Goal: Task Accomplishment & Management: Complete application form

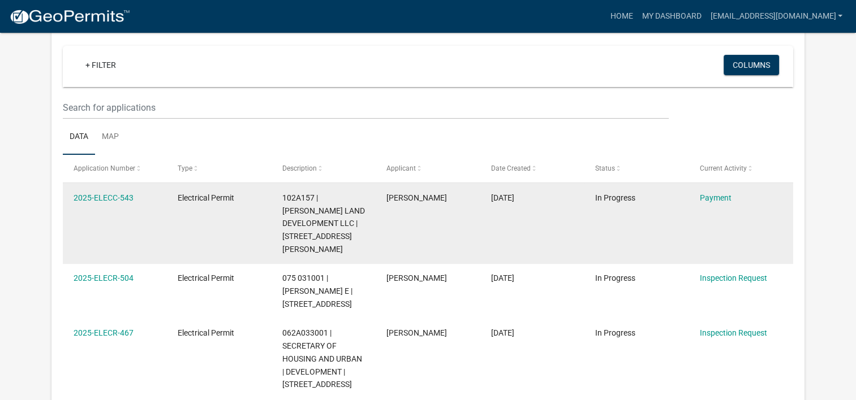
scroll to position [113, 0]
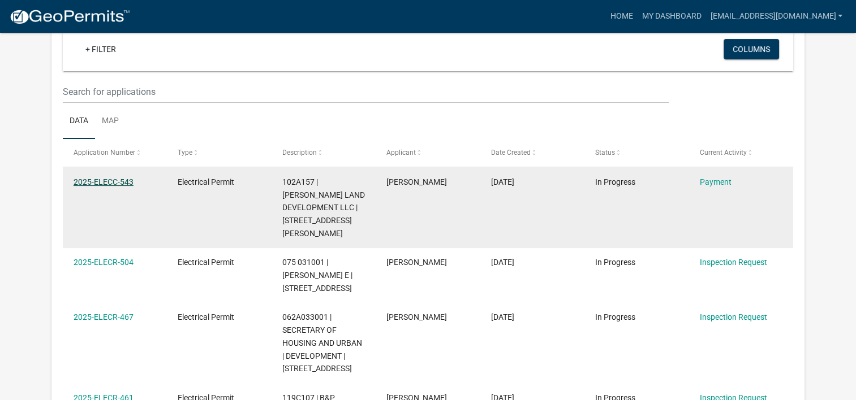
click at [88, 182] on link "2025-ELECC-543" at bounding box center [104, 182] width 60 height 9
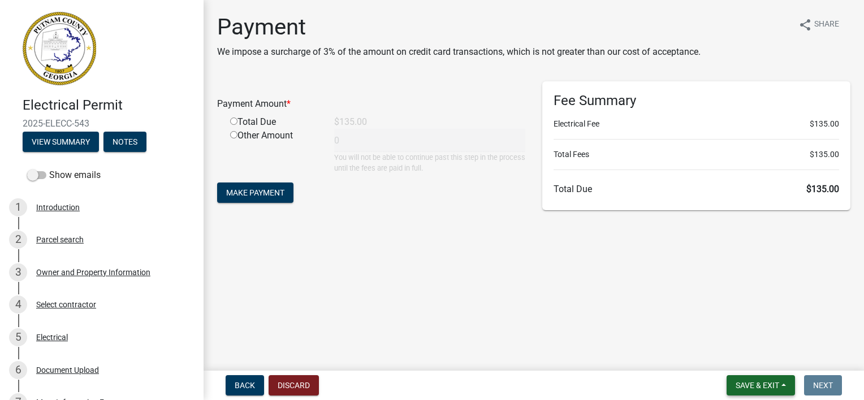
click at [744, 383] on span "Save & Exit" at bounding box center [758, 385] width 44 height 9
click at [738, 355] on button "Save & Exit" at bounding box center [750, 356] width 90 height 27
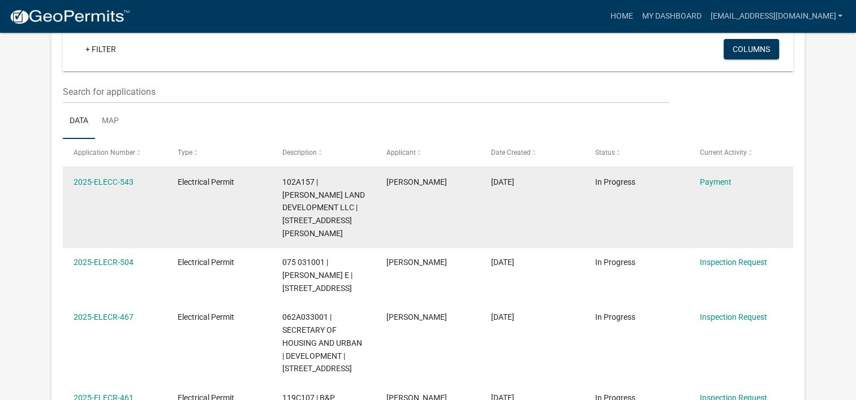
scroll to position [93, 0]
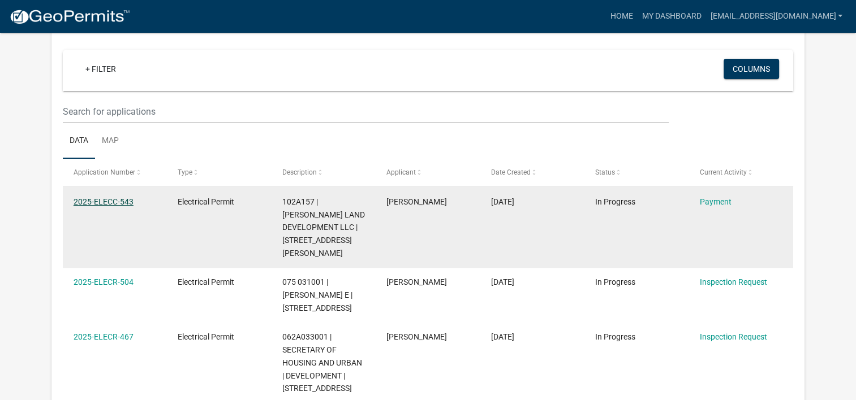
click at [113, 199] on link "2025-ELECC-543" at bounding box center [104, 201] width 60 height 9
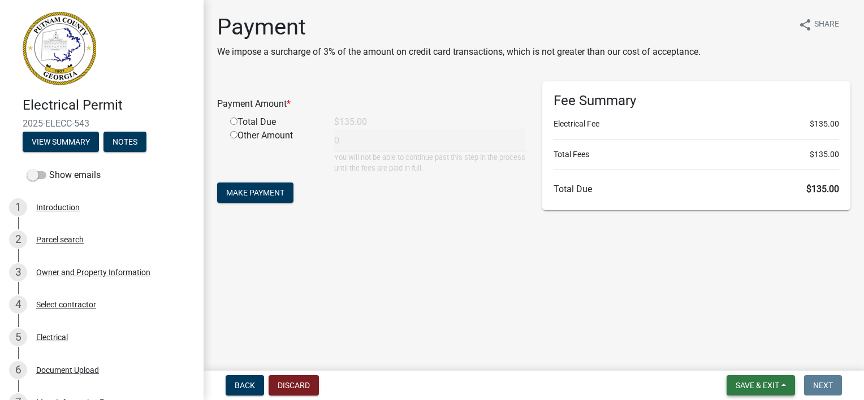
click at [771, 382] on span "Save & Exit" at bounding box center [758, 385] width 44 height 9
click at [753, 357] on button "Save & Exit" at bounding box center [750, 356] width 90 height 27
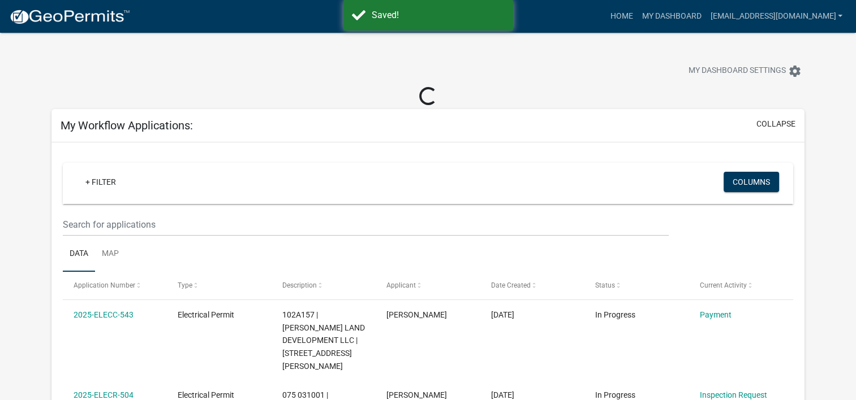
click at [68, 16] on img at bounding box center [69, 16] width 121 height 17
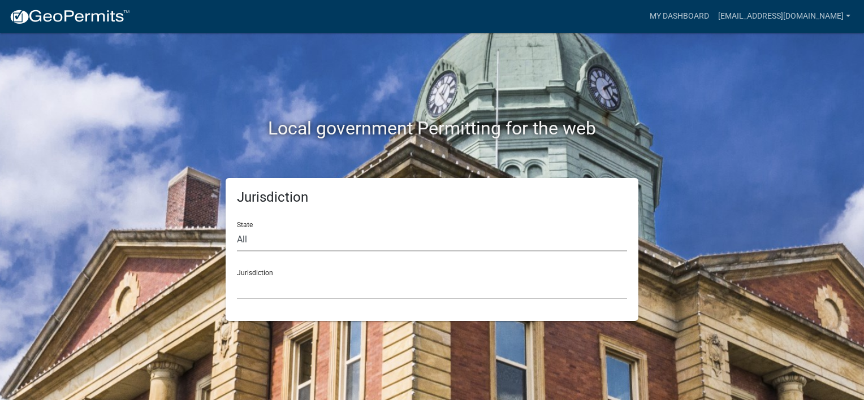
click at [301, 242] on select "All [US_STATE] [US_STATE] [US_STATE] [US_STATE] [US_STATE] [US_STATE] [US_STATE…" at bounding box center [432, 239] width 390 height 23
select select "[US_STATE]"
click at [237, 228] on select "All [US_STATE] [US_STATE] [US_STATE] [US_STATE] [US_STATE] [US_STATE] [US_STATE…" at bounding box center [432, 239] width 390 height 23
click at [273, 288] on select "[GEOGRAPHIC_DATA], [US_STATE][PERSON_NAME][GEOGRAPHIC_DATA], [US_STATE][PERSON_…" at bounding box center [432, 288] width 390 height 23
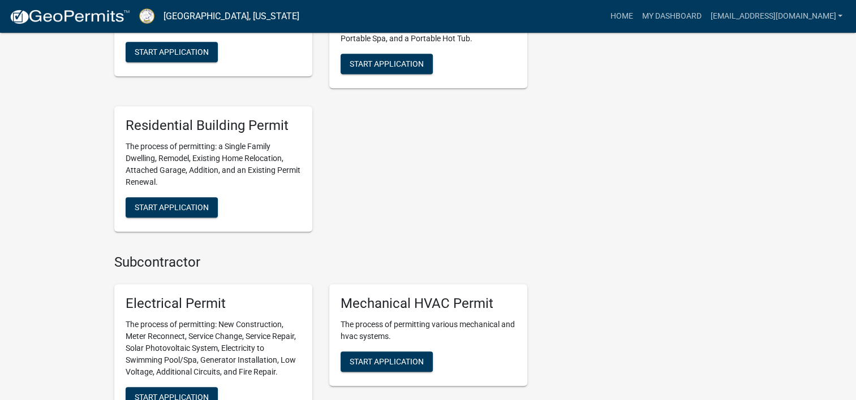
scroll to position [905, 0]
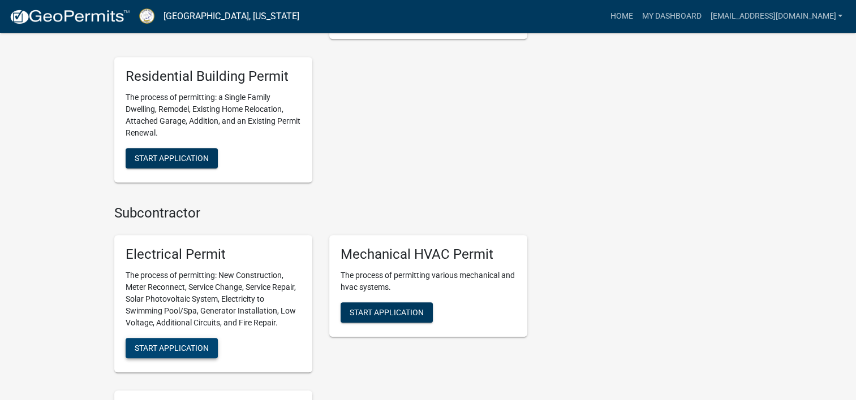
click at [202, 343] on span "Start Application" at bounding box center [172, 347] width 74 height 9
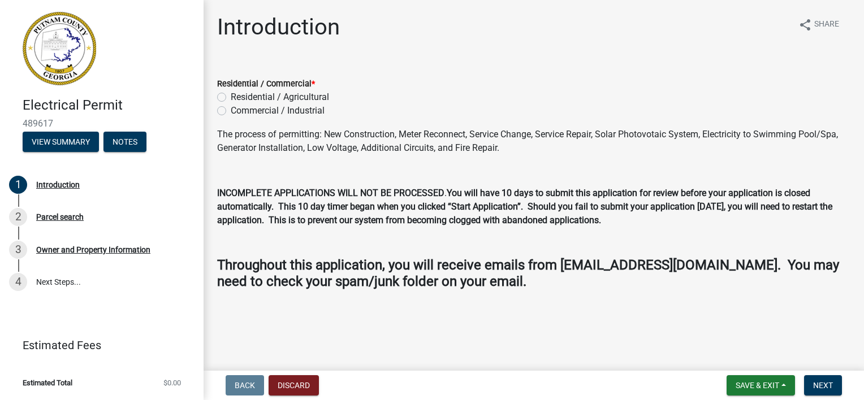
click at [231, 95] on label "Residential / Agricultural" at bounding box center [280, 97] width 98 height 14
click at [231, 95] on input "Residential / Agricultural" at bounding box center [234, 93] width 7 height 7
radio input "true"
click at [819, 385] on span "Next" at bounding box center [823, 385] width 20 height 9
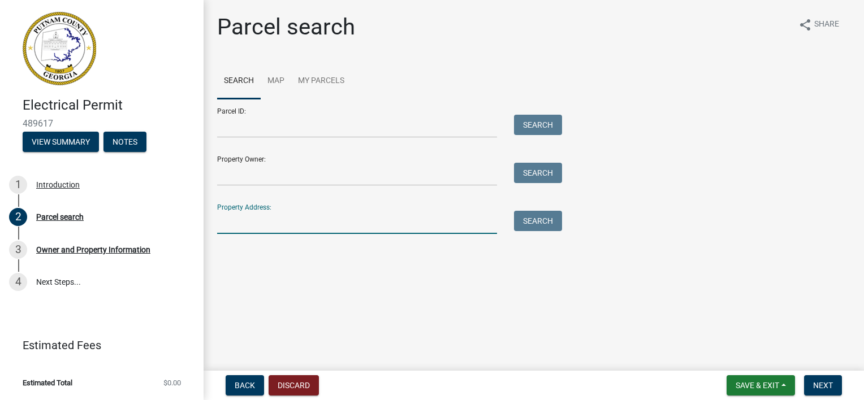
click at [261, 225] on input "Property Address:" at bounding box center [357, 222] width 280 height 23
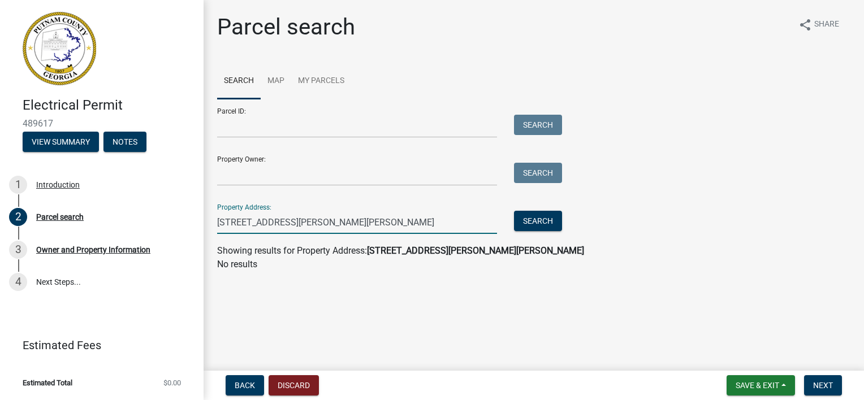
type input "[STREET_ADDRESS][PERSON_NAME][PERSON_NAME]"
drag, startPoint x: 317, startPoint y: 228, endPoint x: 209, endPoint y: 227, distance: 107.5
click at [209, 227] on div "[STREET_ADDRESS][PERSON_NAME][PERSON_NAME]" at bounding box center [357, 222] width 297 height 23
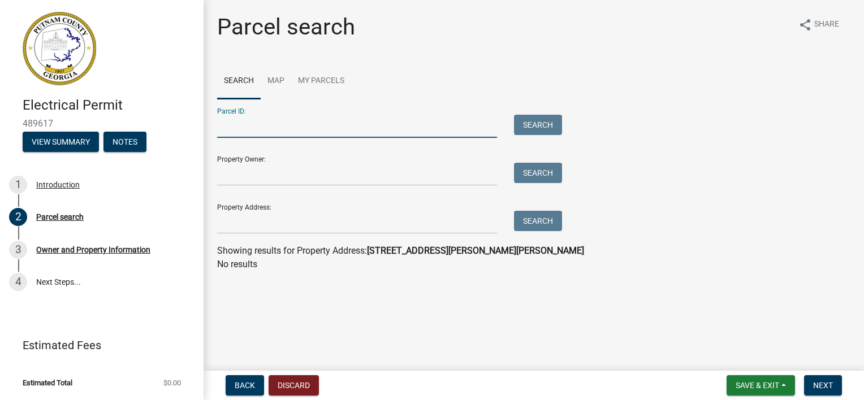
click at [242, 123] on input "Parcel ID:" at bounding box center [357, 126] width 280 height 23
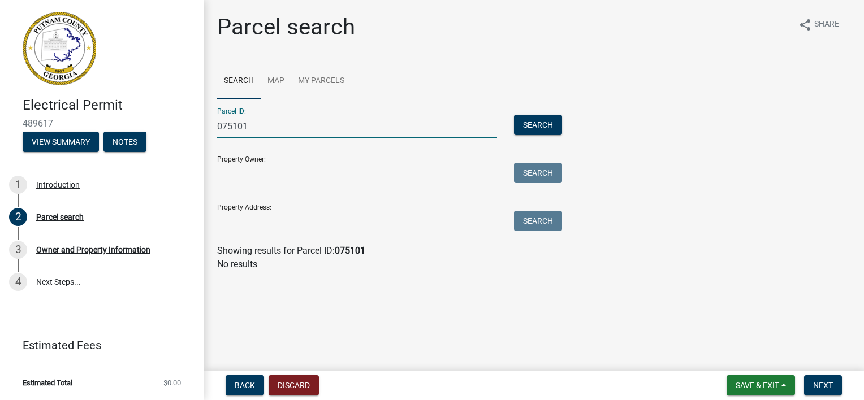
click at [249, 123] on input "075101" at bounding box center [357, 126] width 280 height 23
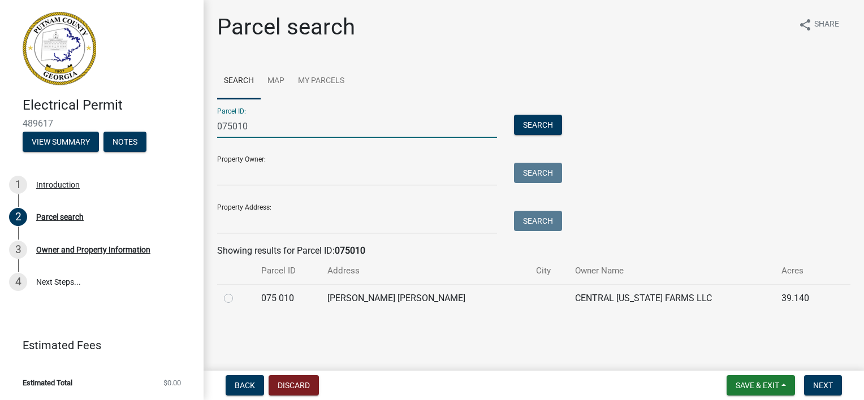
type input "075010"
click at [238, 292] on label at bounding box center [238, 292] width 0 height 0
click at [238, 298] on 010 "radio" at bounding box center [241, 295] width 7 height 7
radio 010 "true"
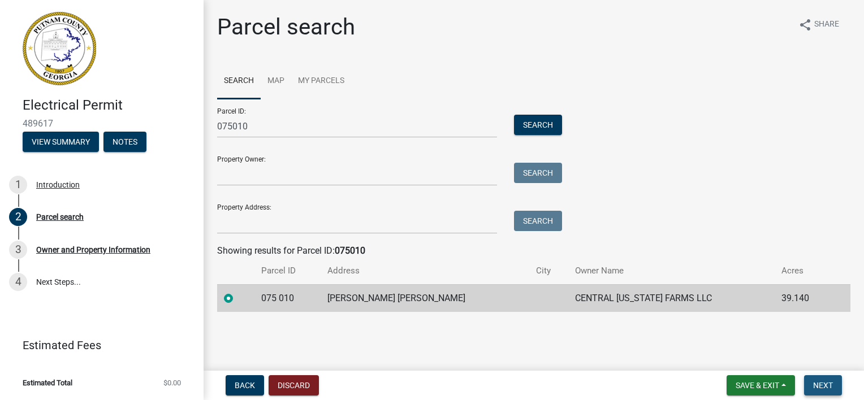
click at [825, 383] on span "Next" at bounding box center [823, 385] width 20 height 9
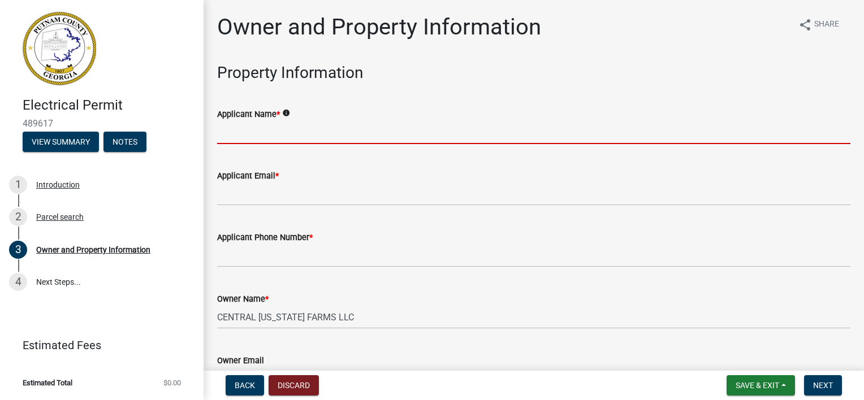
click at [317, 136] on input "Applicant Name *" at bounding box center [533, 132] width 633 height 23
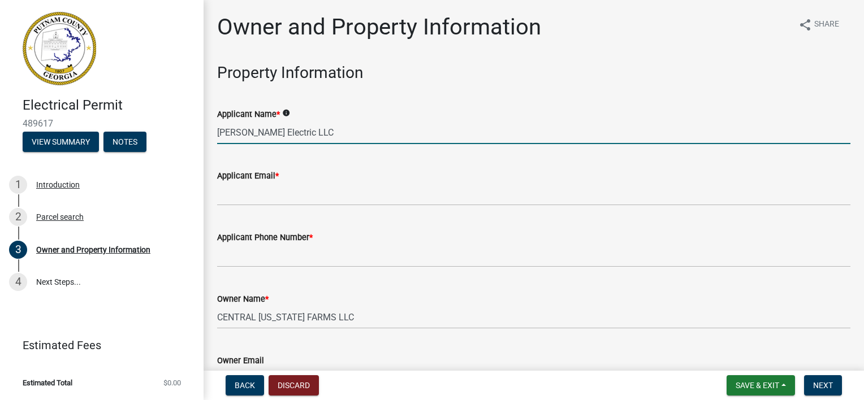
type input "[PERSON_NAME] Electric LLC"
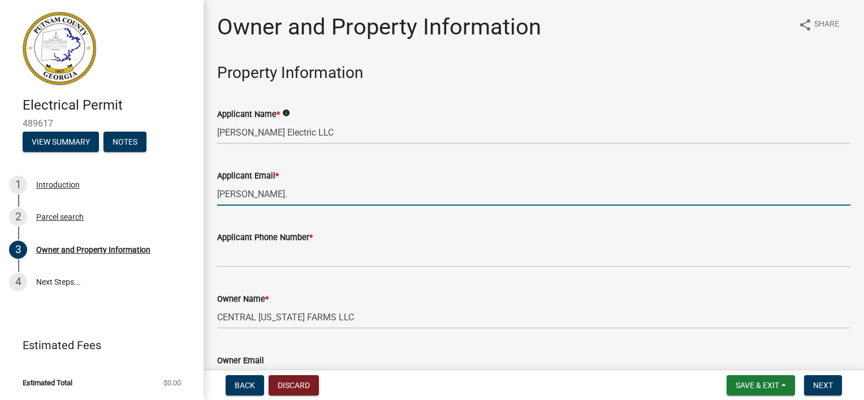
type input "[EMAIL_ADDRESS][DOMAIN_NAME]"
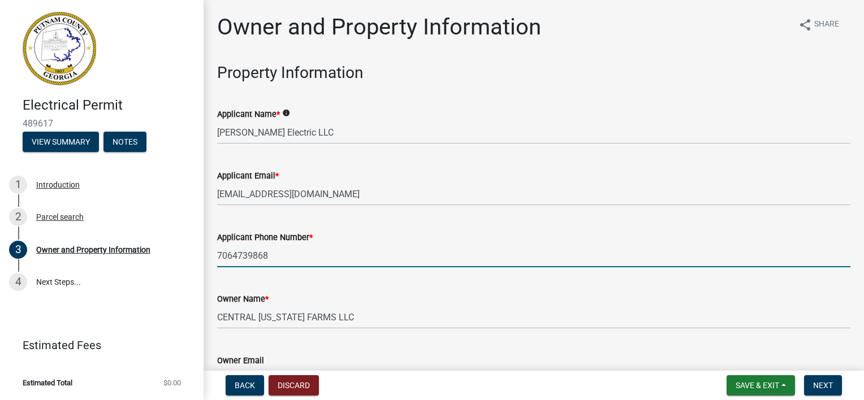
type input "7064739868"
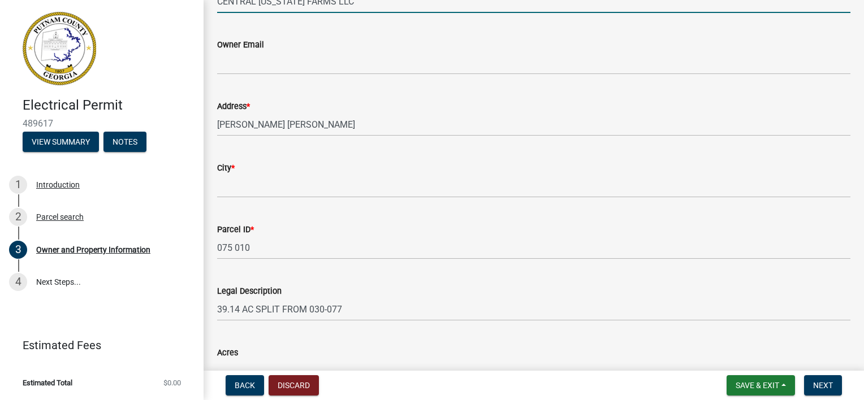
scroll to position [339, 0]
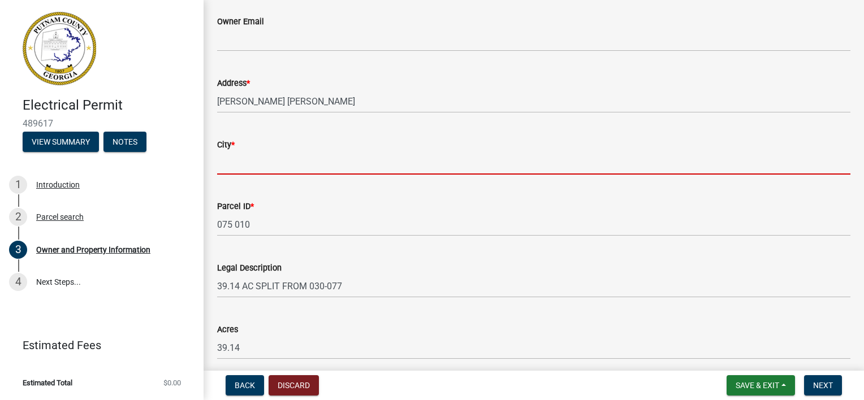
click at [249, 167] on input "City *" at bounding box center [533, 163] width 633 height 23
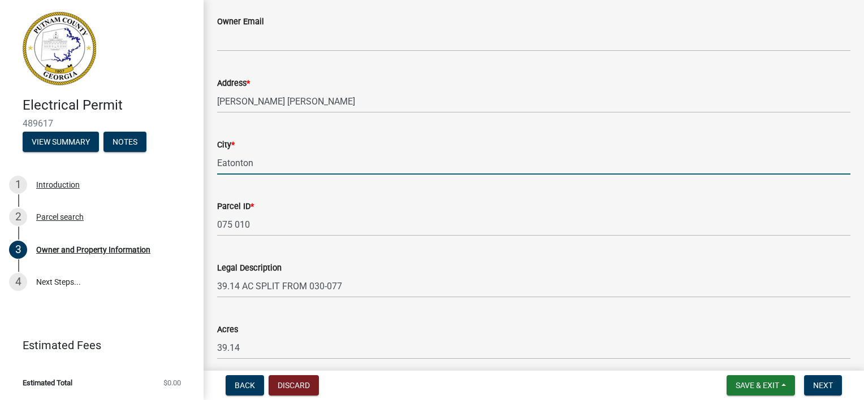
type input "Eatonton"
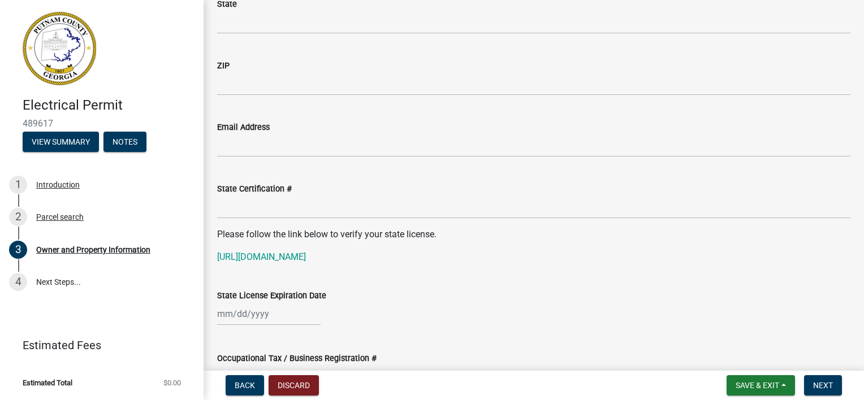
scroll to position [1357, 0]
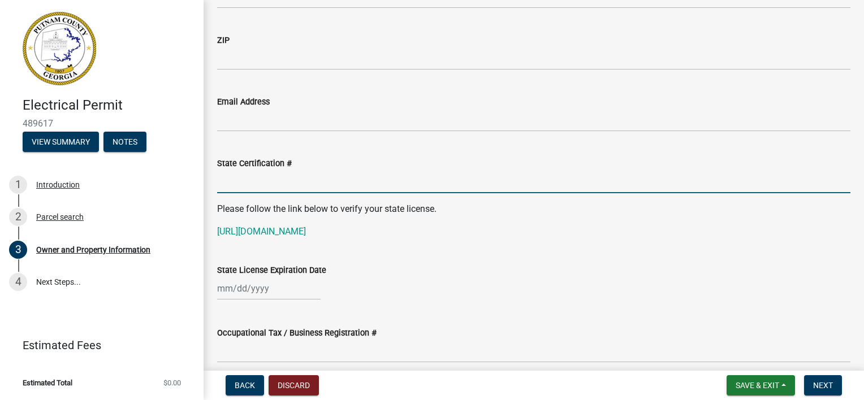
click at [249, 176] on input "State Certification #" at bounding box center [533, 181] width 633 height 23
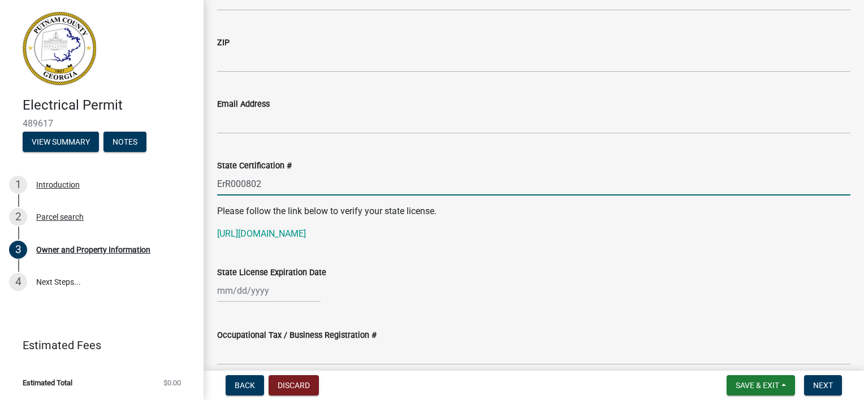
type input "ErR000802"
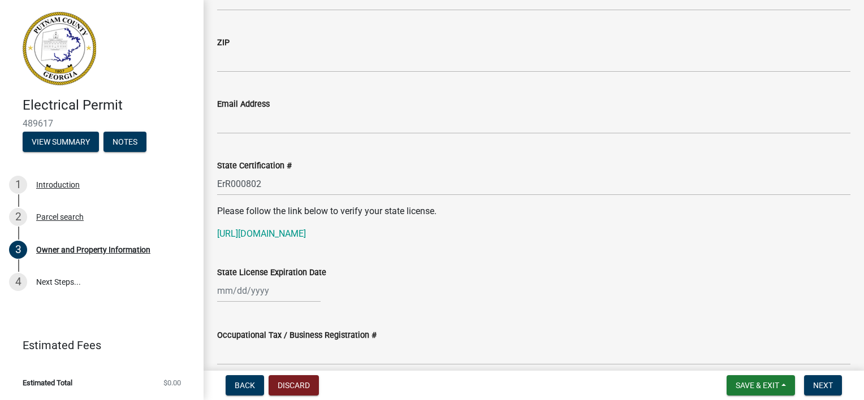
select select "10"
select select "2025"
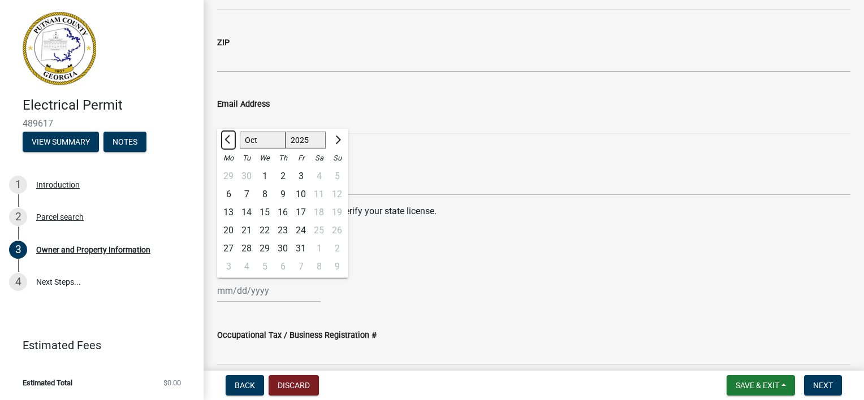
click at [230, 139] on span "Previous month" at bounding box center [229, 140] width 8 height 8
select select "6"
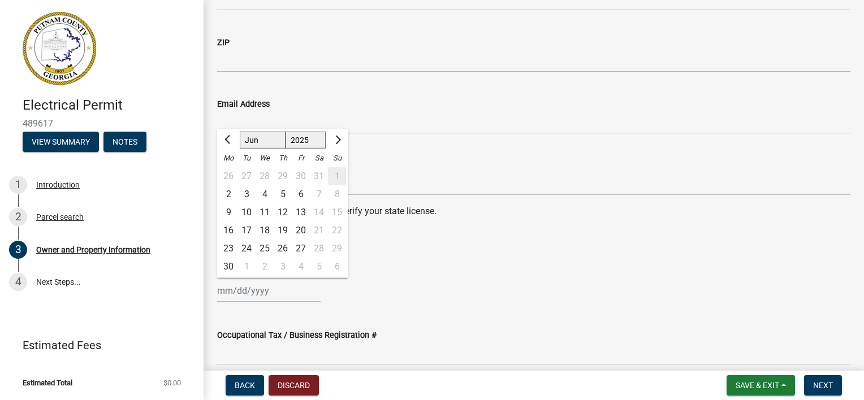
drag, startPoint x: 228, startPoint y: 268, endPoint x: 241, endPoint y: 247, distance: 24.6
click at [228, 266] on div "30" at bounding box center [228, 267] width 18 height 18
type input "[DATE]"
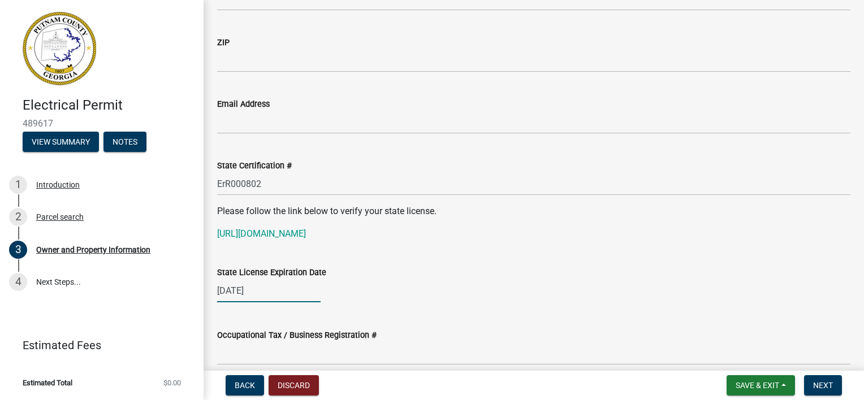
click at [271, 288] on div "[DATE]" at bounding box center [268, 290] width 103 height 23
select select "6"
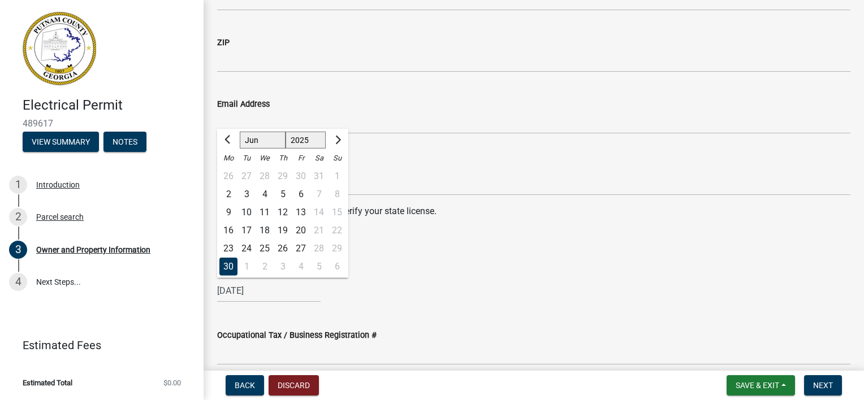
click at [314, 140] on select "1525 1526 1527 1528 1529 1530 1531 1532 1533 1534 1535 1536 1537 1538 1539 1540…" at bounding box center [306, 140] width 41 height 17
select select "2026"
click at [286, 132] on select "1525 1526 1527 1528 1529 1530 1531 1532 1533 1534 1535 1536 1537 1538 1539 1540…" at bounding box center [306, 140] width 41 height 17
click at [519, 260] on div "State License Expiration Date [DATE] Jan Feb Mar Apr May Jun [DATE] Aug Sep Oct…" at bounding box center [533, 276] width 633 height 53
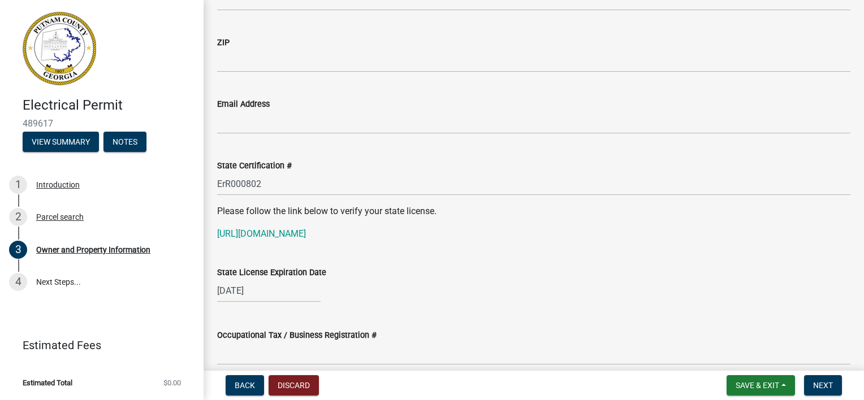
click at [282, 296] on div "[DATE]" at bounding box center [268, 290] width 103 height 23
select select "6"
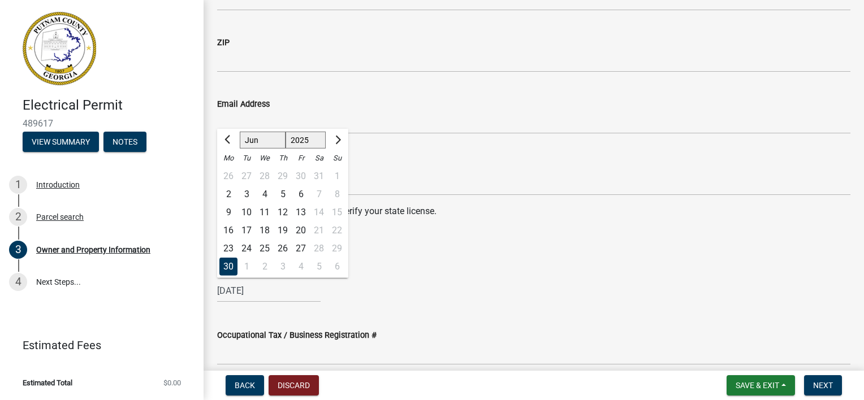
click at [308, 140] on select "1525 1526 1527 1528 1529 1530 1531 1532 1533 1534 1535 1536 1537 1538 1539 1540…" at bounding box center [306, 140] width 41 height 17
select select "2026"
click at [286, 132] on select "1525 1526 1527 1528 1529 1530 1531 1532 1533 1534 1535 1536 1537 1538 1539 1540…" at bounding box center [306, 140] width 41 height 17
click at [491, 305] on wm-data-entity-input "State License Expiration Date [DATE] Jan Feb Mar Apr May Jun [DATE] Aug Sep Oct…" at bounding box center [533, 281] width 633 height 63
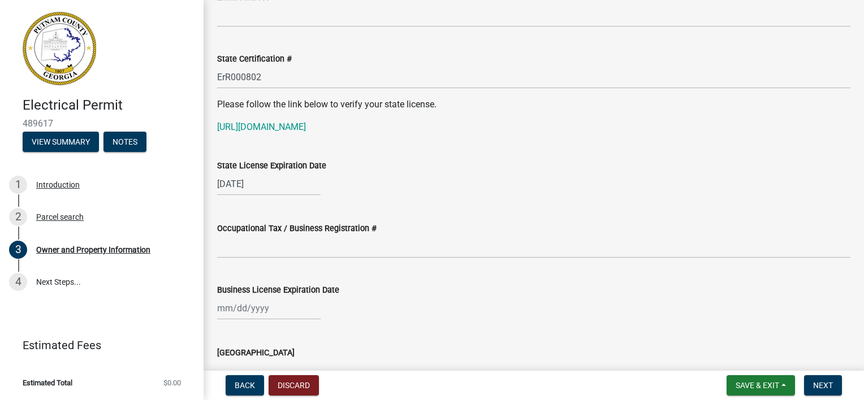
scroll to position [1468, 0]
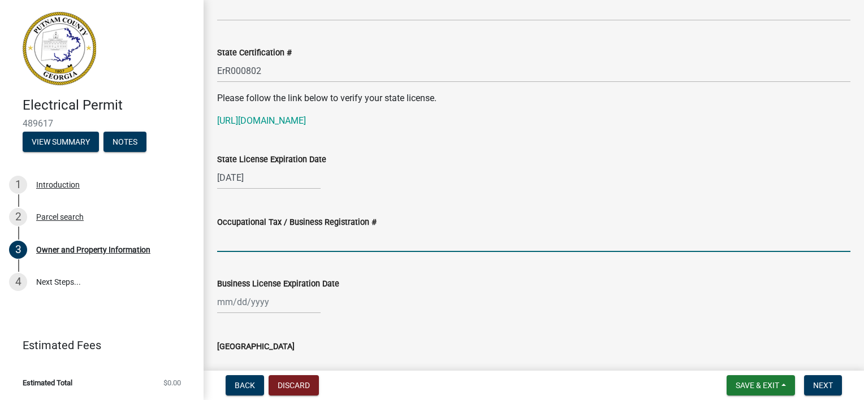
click at [223, 234] on input "Occupational Tax / Business Registration #" at bounding box center [533, 240] width 633 height 23
type input "2025-BL-10"
select select "10"
select select "2025"
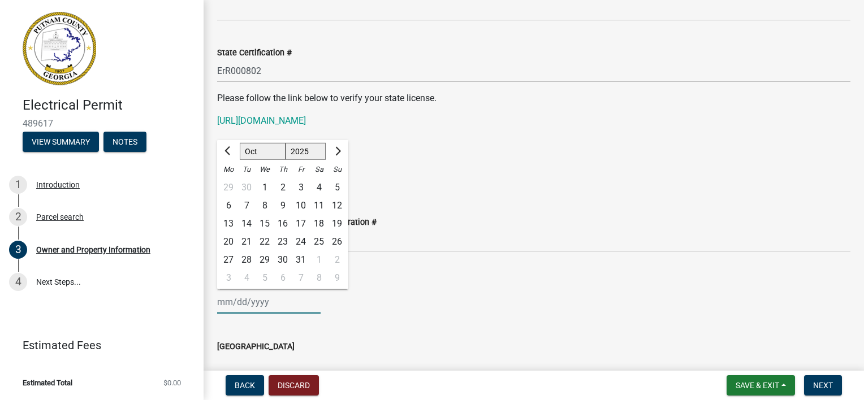
click at [226, 301] on input "Business License Expiration Date" at bounding box center [268, 302] width 103 height 23
type input "[DATE]"
click at [487, 287] on div "Business License Expiration Date" at bounding box center [533, 284] width 633 height 14
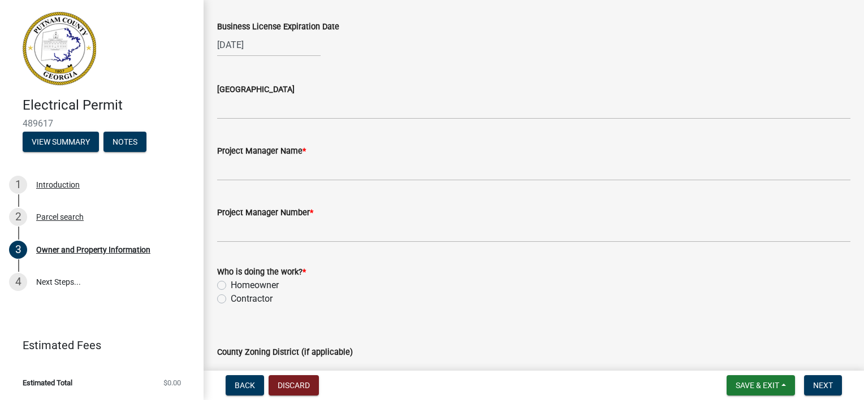
scroll to position [1753, 0]
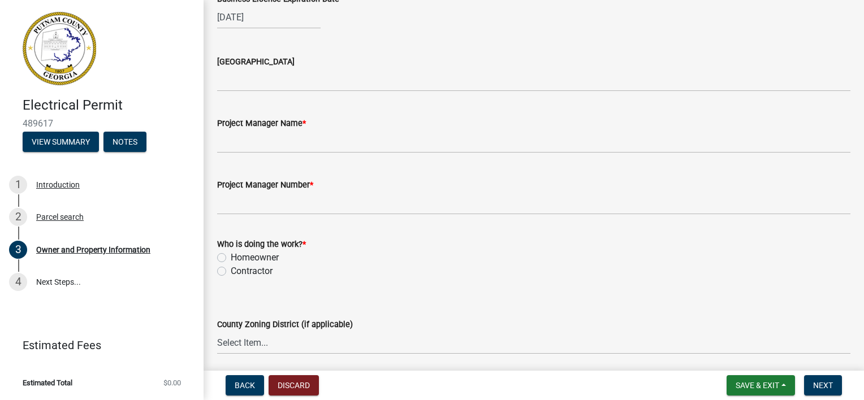
click at [231, 270] on label "Contractor" at bounding box center [252, 272] width 42 height 14
click at [231, 270] on input "Contractor" at bounding box center [234, 268] width 7 height 7
radio input "true"
click at [339, 155] on wm-data-entity-input "Project Manager Name *" at bounding box center [533, 132] width 633 height 62
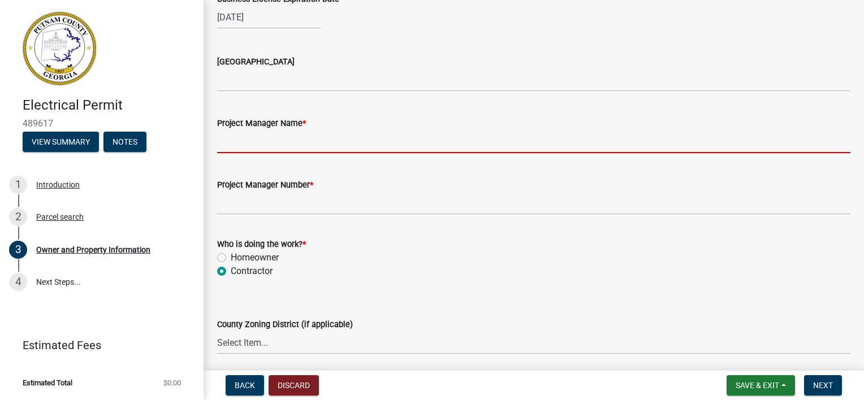
click at [338, 149] on input "Project Manager Name *" at bounding box center [533, 141] width 633 height 23
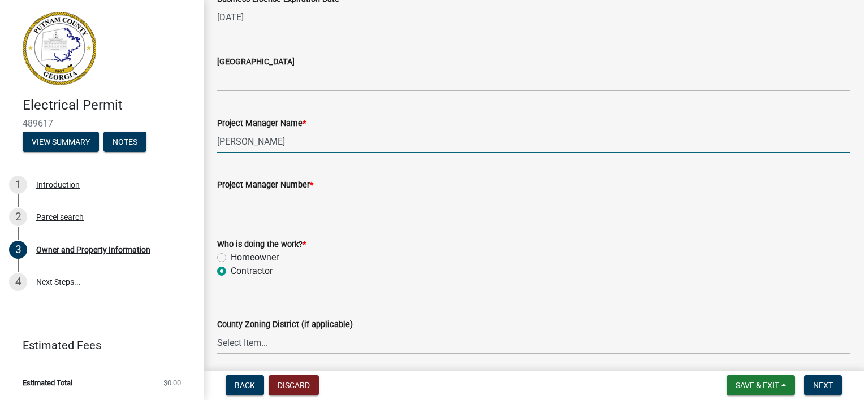
type input "[PERSON_NAME]"
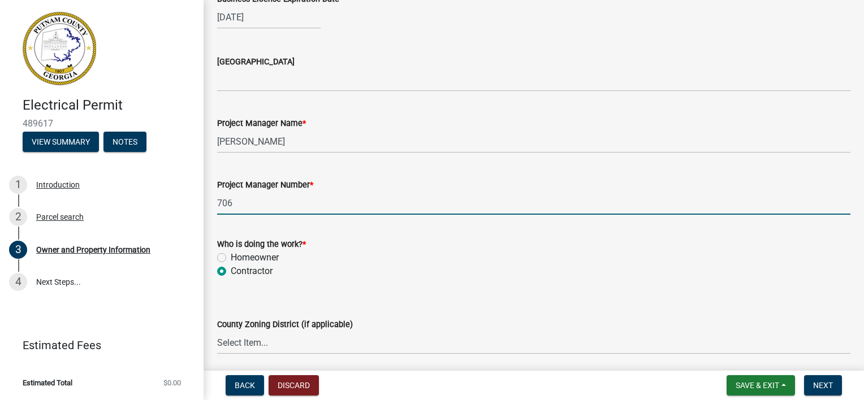
type input "7064739868"
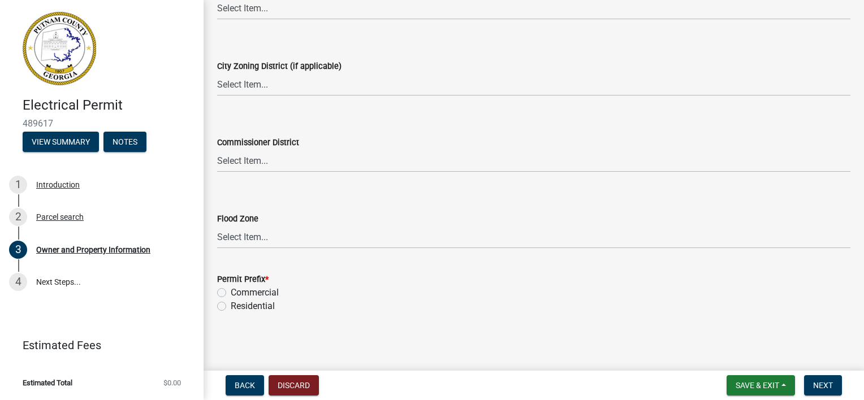
scroll to position [2089, 0]
click at [231, 307] on label "Residential" at bounding box center [253, 306] width 44 height 14
click at [231, 306] on input "Residential" at bounding box center [234, 302] width 7 height 7
radio input "true"
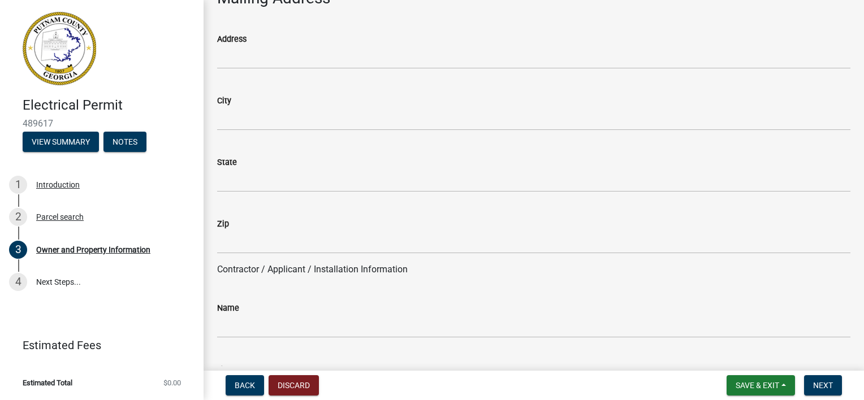
scroll to position [735, 0]
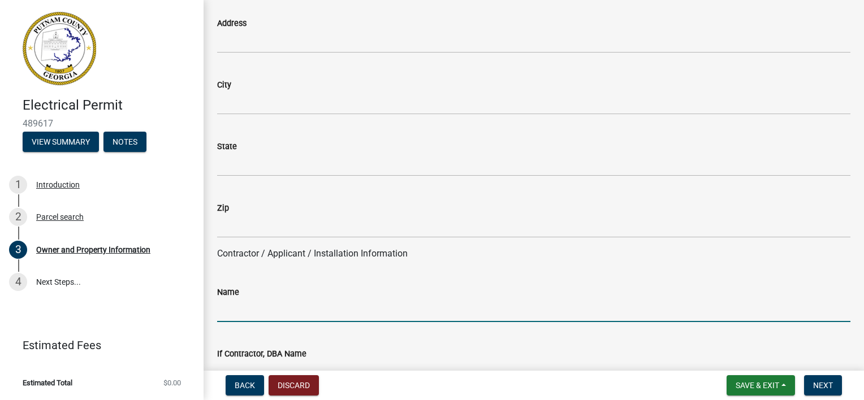
click at [255, 306] on input "Name" at bounding box center [533, 310] width 633 height 23
type input "[PERSON_NAME]"
type input "[PERSON_NAME] Electric LLC"
type input "[PHONE_NUMBER]"
type input "[STREET_ADDRESS]"
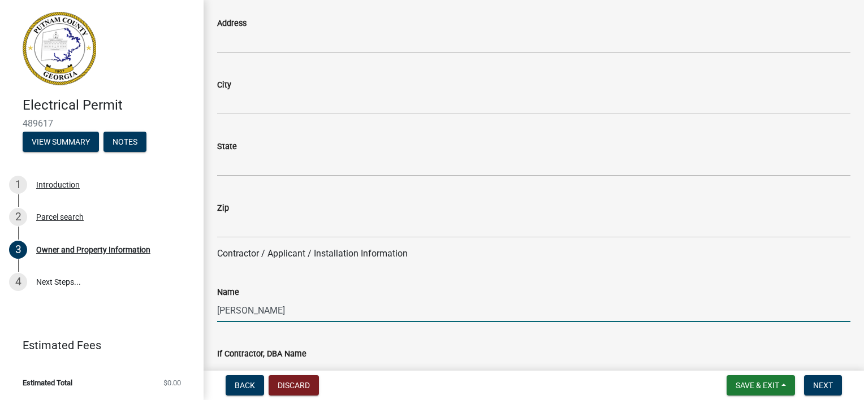
type input "Eatonton"
type input "Ga"
type input "31024"
type input "[EMAIL_ADDRESS][DOMAIN_NAME]"
type input "[PERSON_NAME]"
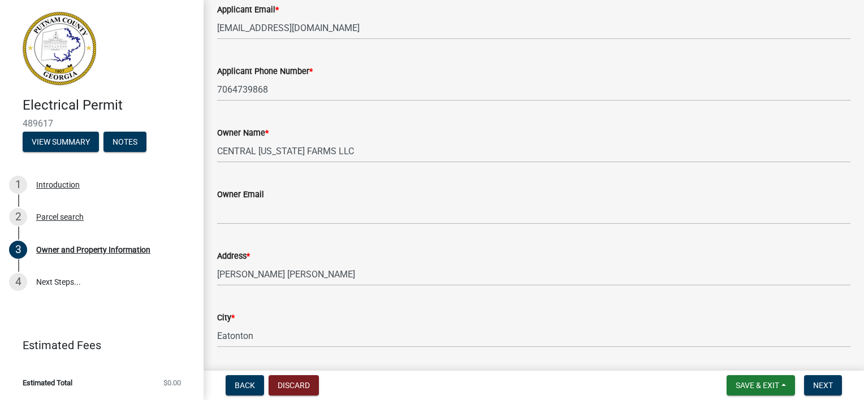
scroll to position [0, 0]
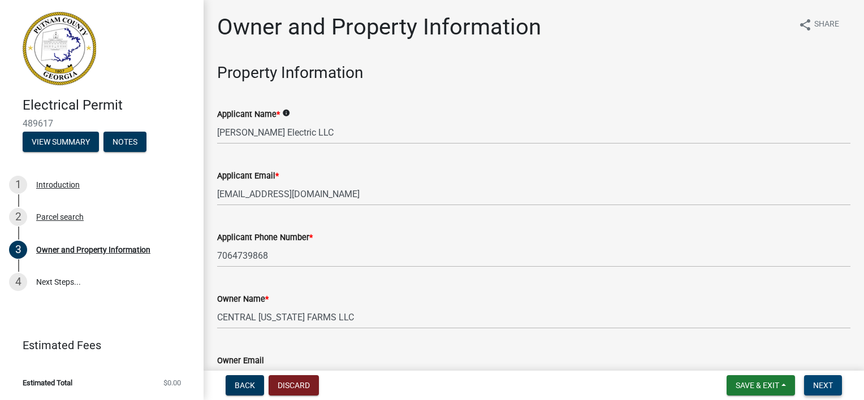
click at [813, 381] on span "Next" at bounding box center [823, 385] width 20 height 9
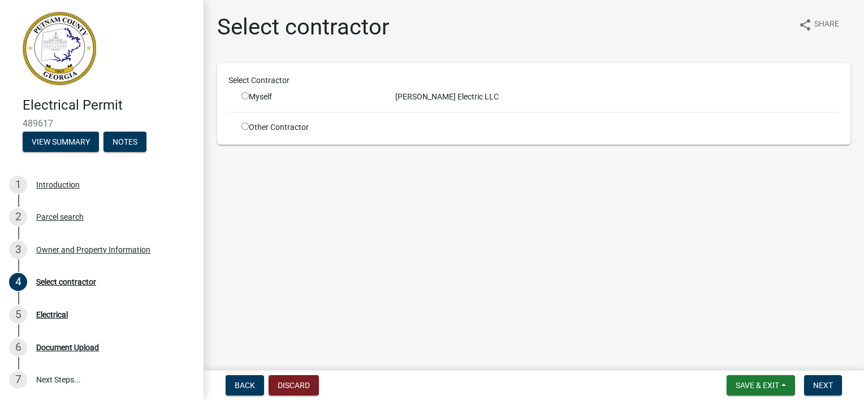
click at [247, 97] on input "radio" at bounding box center [244, 95] width 7 height 7
radio input "true"
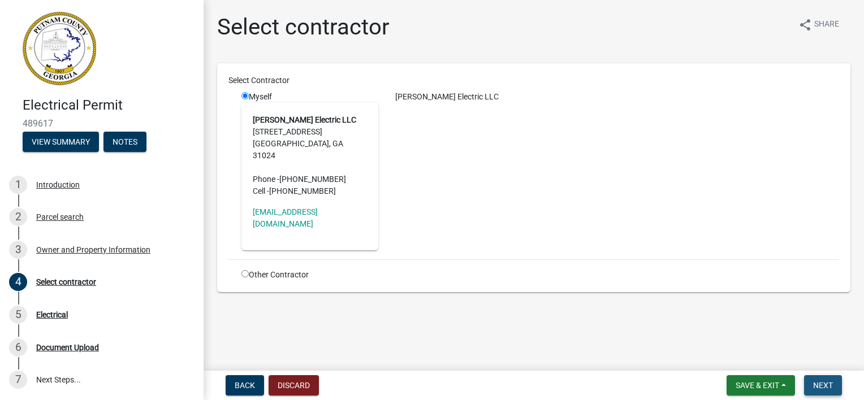
click at [812, 382] on button "Next" at bounding box center [823, 386] width 38 height 20
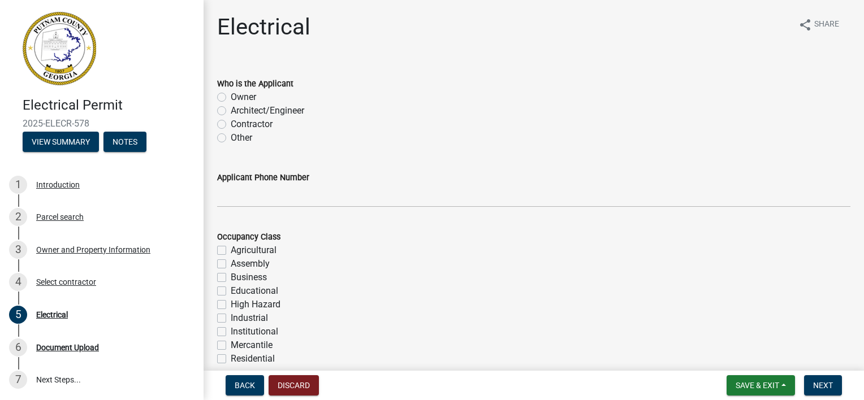
click at [231, 124] on label "Contractor" at bounding box center [252, 125] width 42 height 14
click at [231, 124] on input "Contractor" at bounding box center [234, 121] width 7 height 7
radio input "true"
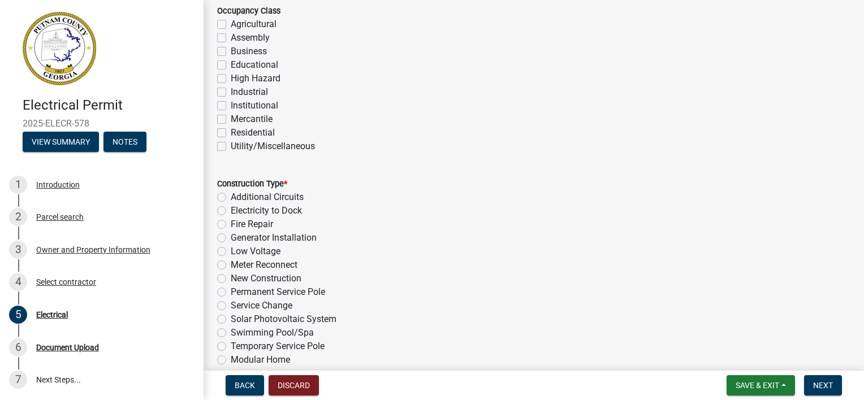
scroll to position [283, 0]
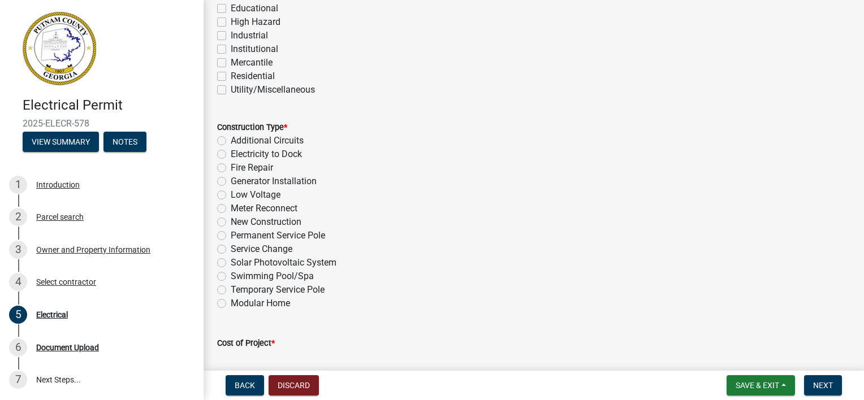
click at [231, 235] on label "Permanent Service Pole" at bounding box center [278, 236] width 94 height 14
click at [231, 235] on input "Permanent Service Pole" at bounding box center [234, 232] width 7 height 7
radio input "true"
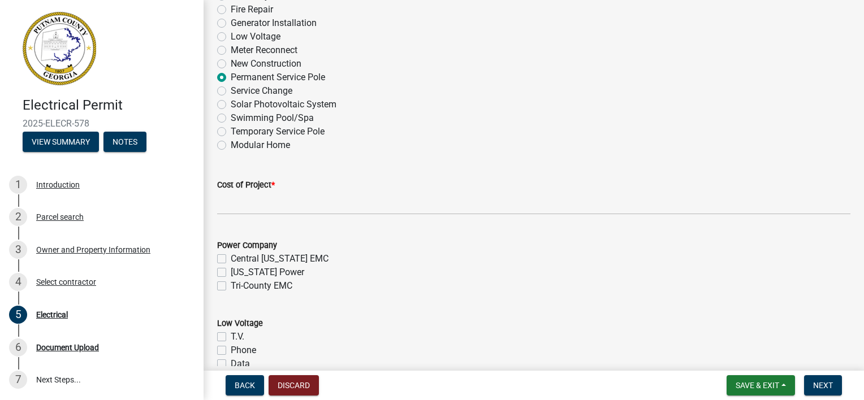
scroll to position [452, 0]
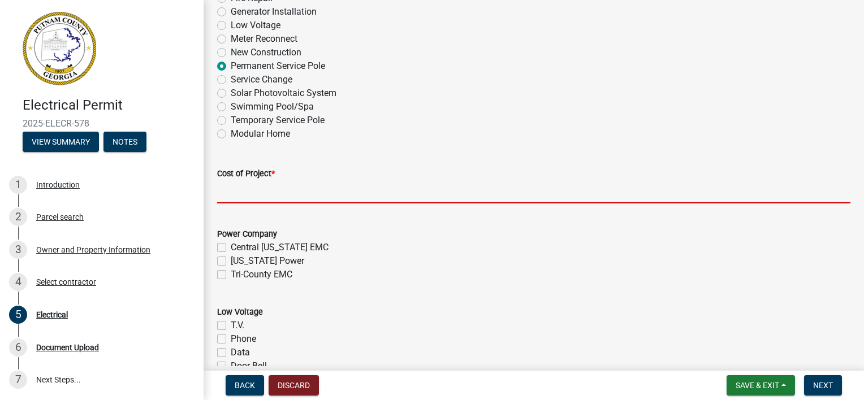
click at [241, 195] on input "text" at bounding box center [533, 191] width 633 height 23
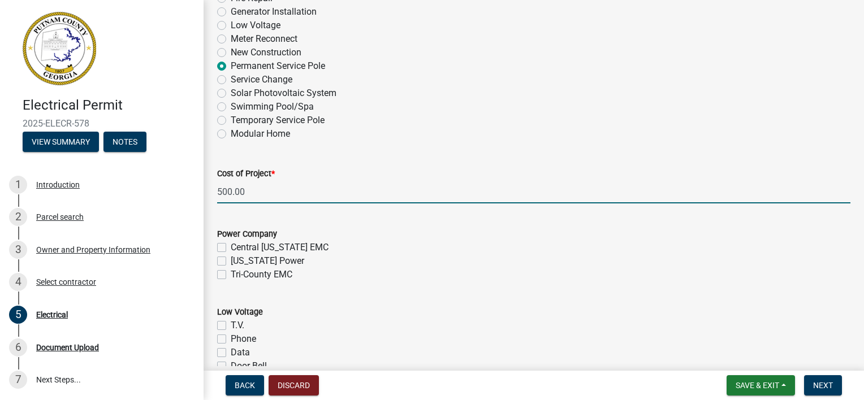
scroll to position [509, 0]
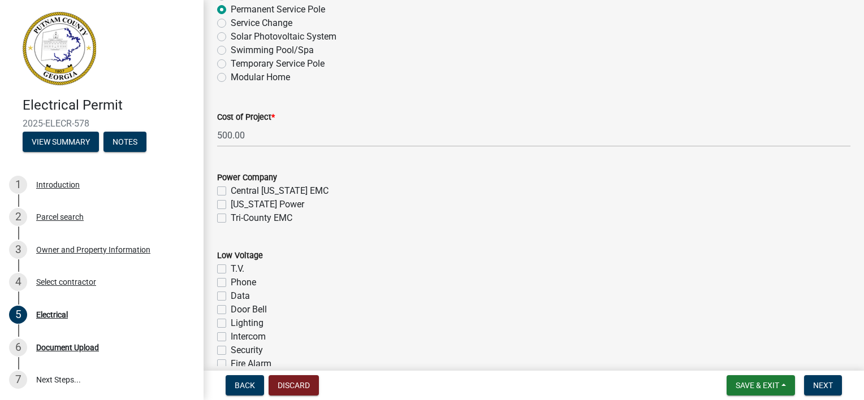
type input "500"
click at [231, 217] on label "Tri-County EMC" at bounding box center [262, 219] width 62 height 14
click at [231, 217] on input "Tri-County EMC" at bounding box center [234, 215] width 7 height 7
checkbox input "true"
checkbox input "false"
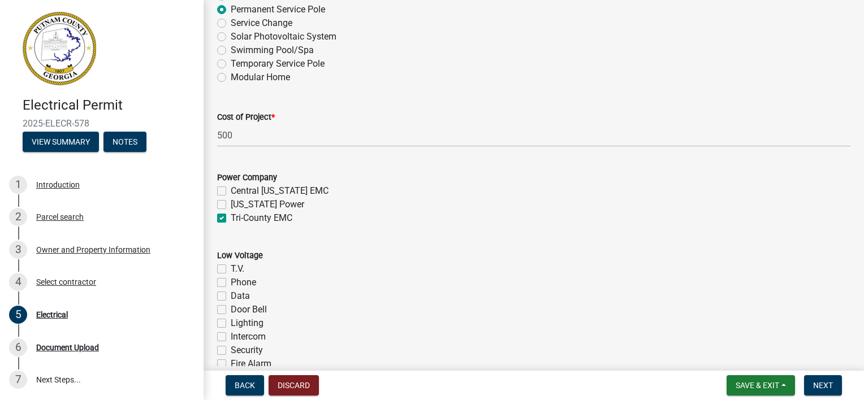
checkbox input "false"
checkbox input "true"
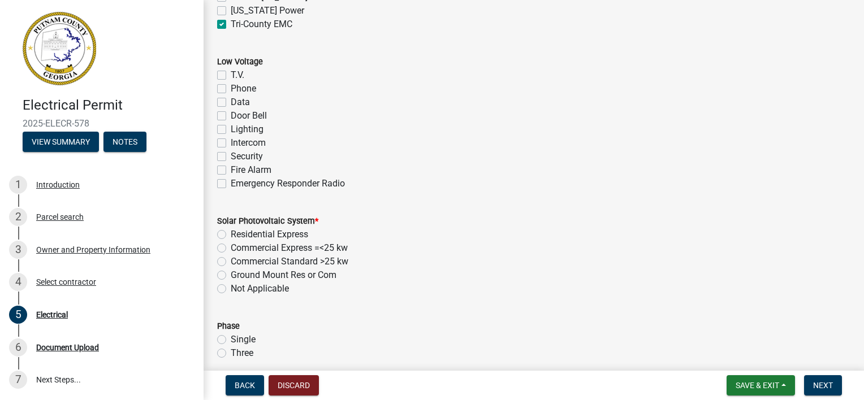
scroll to position [735, 0]
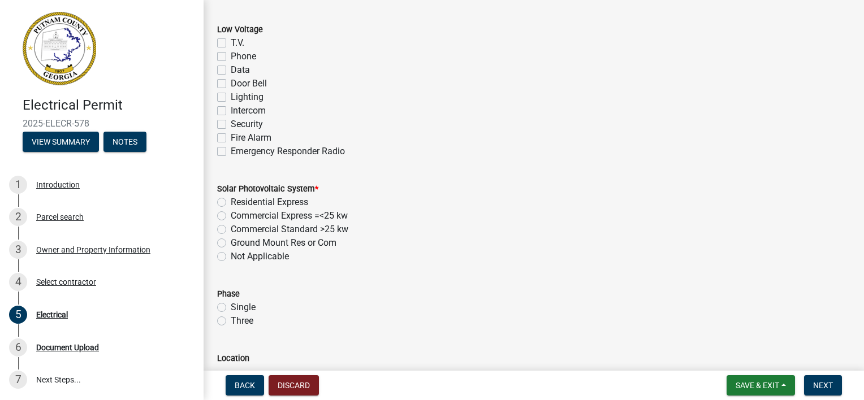
click at [231, 257] on label "Not Applicable" at bounding box center [260, 257] width 58 height 14
click at [231, 257] on input "Not Applicable" at bounding box center [234, 253] width 7 height 7
radio input "true"
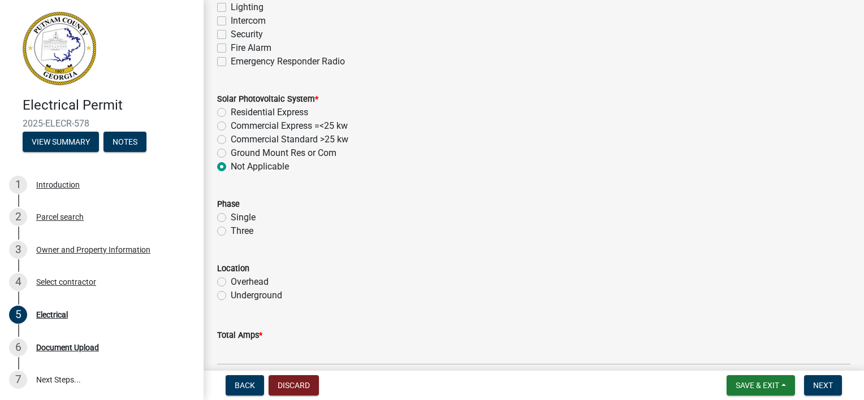
scroll to position [848, 0]
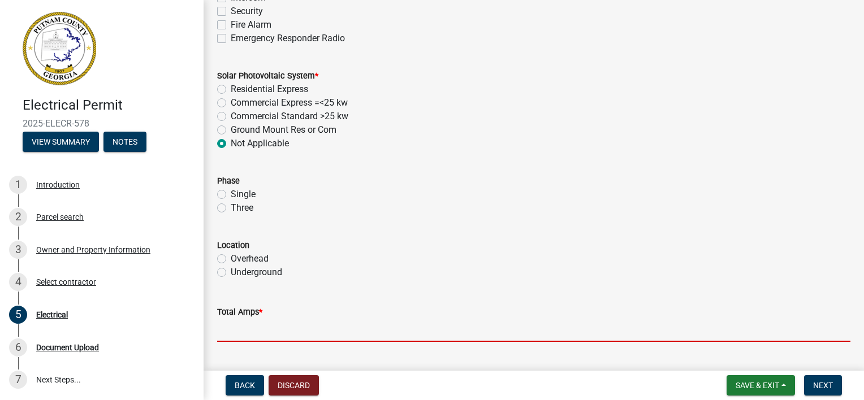
click at [238, 328] on input "text" at bounding box center [533, 330] width 633 height 23
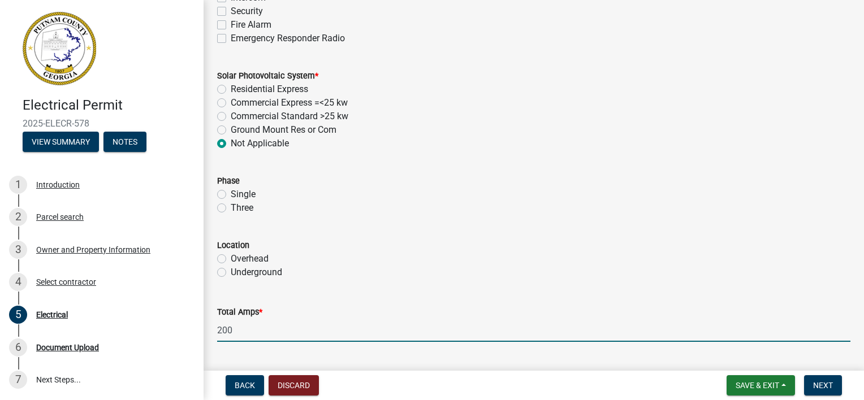
type input "200"
click at [231, 262] on label "Overhead" at bounding box center [250, 259] width 38 height 14
click at [231, 260] on input "Overhead" at bounding box center [234, 255] width 7 height 7
radio input "true"
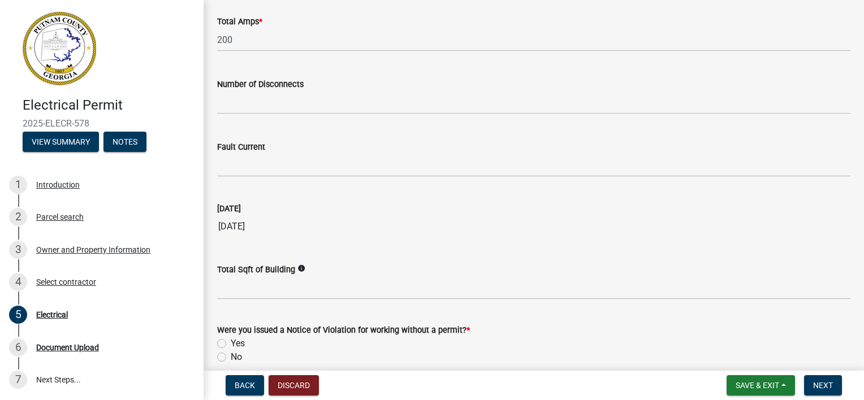
scroll to position [1188, 0]
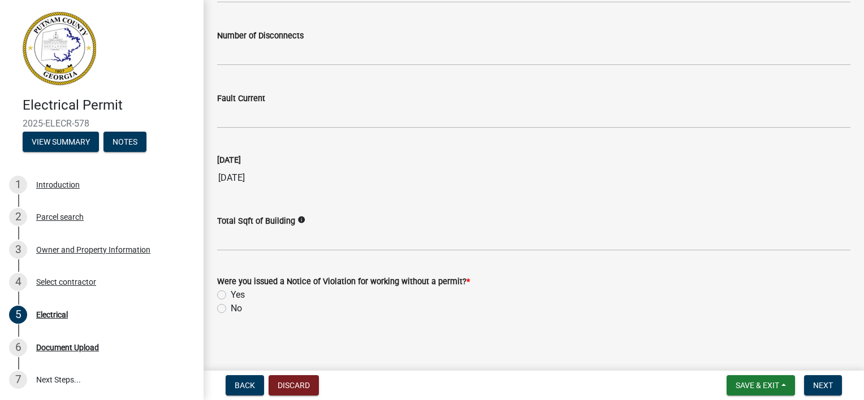
click at [231, 310] on label "No" at bounding box center [236, 309] width 11 height 14
click at [231, 309] on input "No" at bounding box center [234, 305] width 7 height 7
radio input "true"
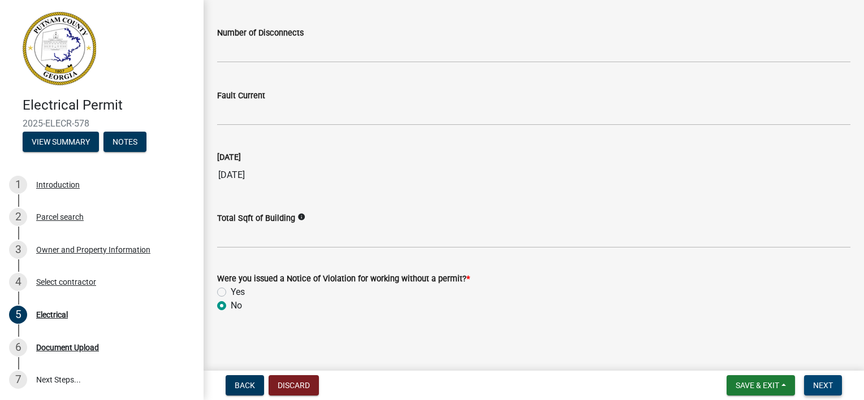
click at [822, 382] on span "Next" at bounding box center [823, 385] width 20 height 9
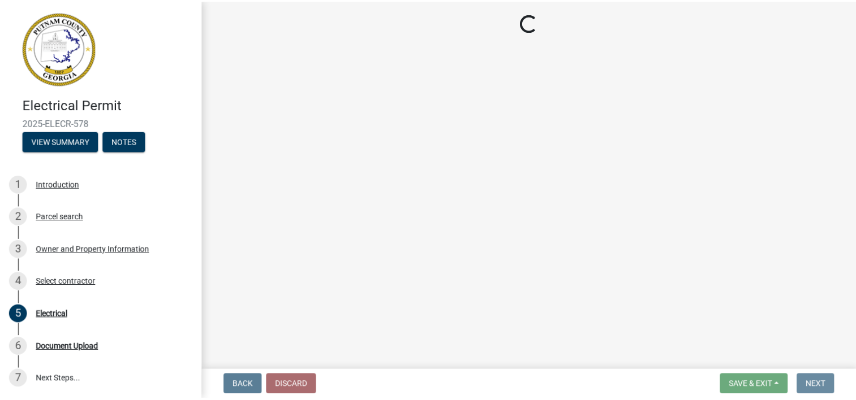
scroll to position [0, 0]
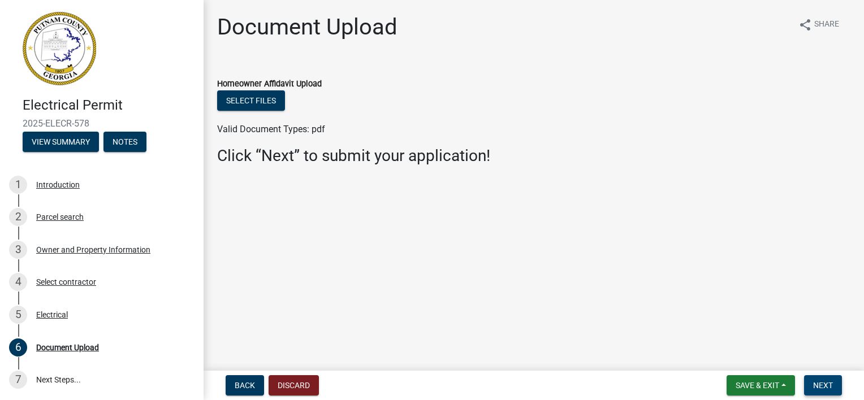
click at [817, 389] on span "Next" at bounding box center [823, 385] width 20 height 9
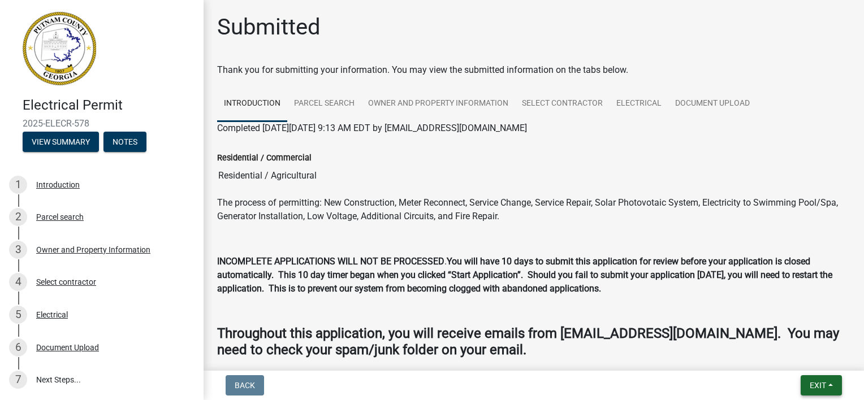
click at [814, 378] on button "Exit" at bounding box center [821, 386] width 41 height 20
click at [784, 356] on button "Save & Exit" at bounding box center [797, 356] width 90 height 27
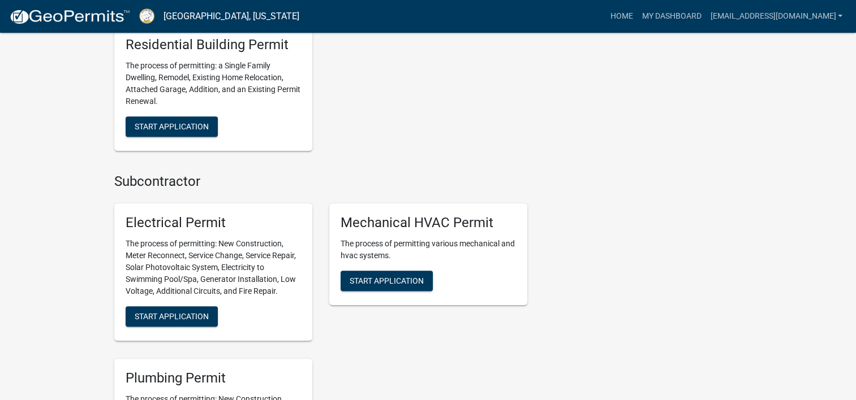
scroll to position [961, 0]
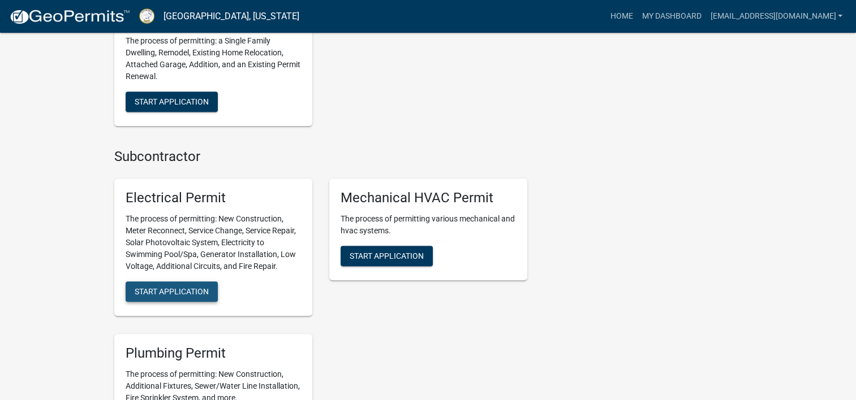
click at [200, 282] on button "Start Application" at bounding box center [172, 292] width 92 height 20
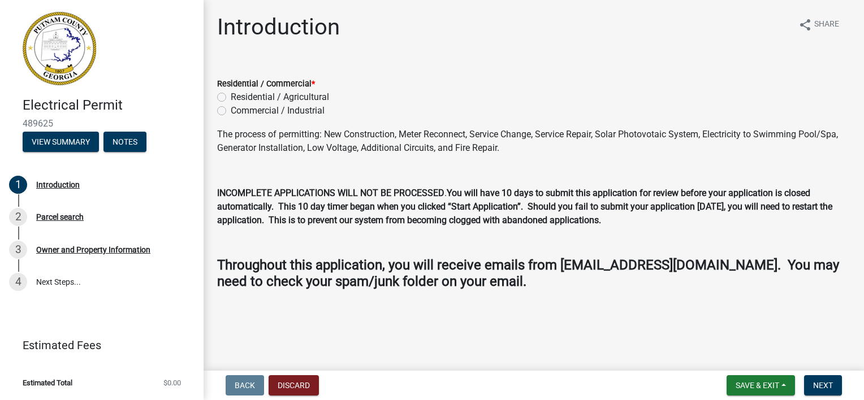
click at [231, 113] on label "Commercial / Industrial" at bounding box center [278, 111] width 94 height 14
click at [231, 111] on input "Commercial / Industrial" at bounding box center [234, 107] width 7 height 7
radio input "true"
click at [817, 385] on span "Next" at bounding box center [823, 385] width 20 height 9
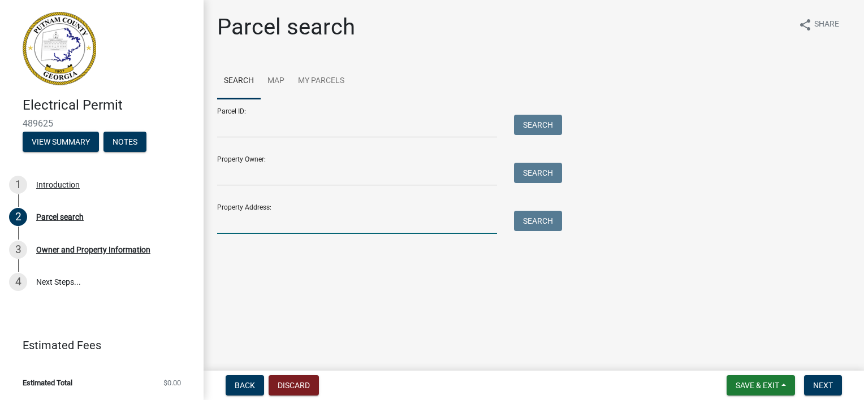
click at [266, 229] on input "Property Address:" at bounding box center [357, 222] width 280 height 23
type input "[STREET_ADDRESS]"
click at [532, 226] on button "Search" at bounding box center [538, 221] width 48 height 20
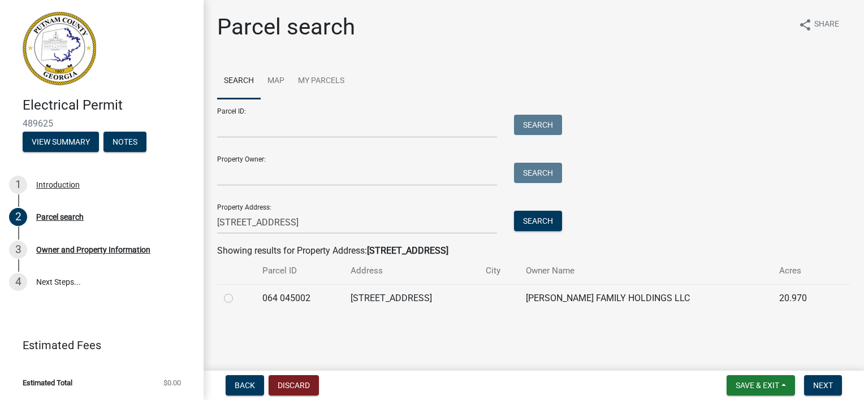
click at [238, 292] on label at bounding box center [238, 292] width 0 height 0
click at [238, 299] on 045002 "radio" at bounding box center [241, 295] width 7 height 7
radio 045002 "true"
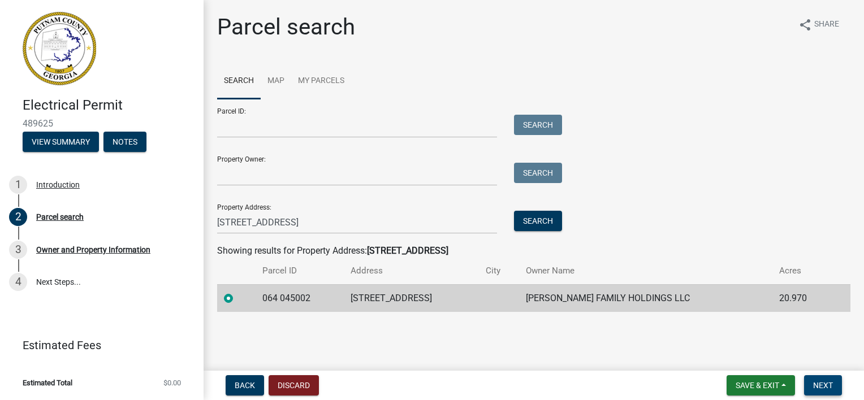
click at [832, 389] on button "Next" at bounding box center [823, 386] width 38 height 20
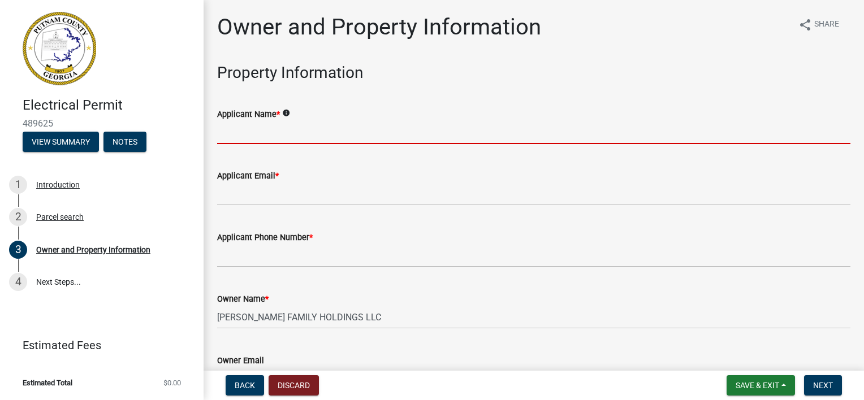
click at [249, 138] on input "Applicant Name *" at bounding box center [533, 132] width 633 height 23
type input "[PERSON_NAME] Electric LLC"
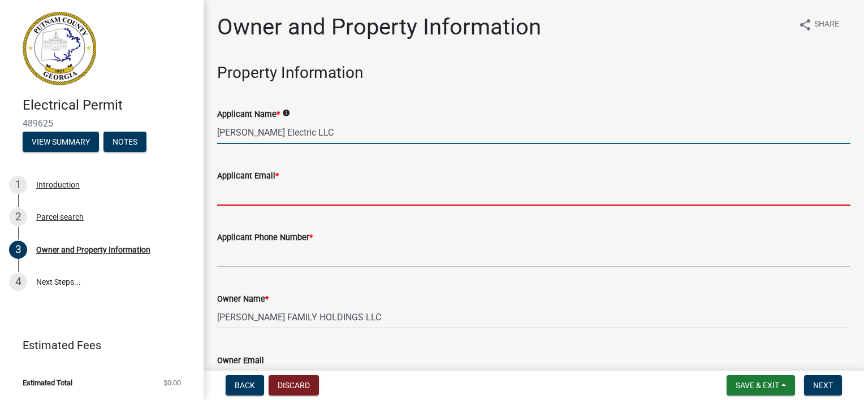
type input "[EMAIL_ADDRESS][DOMAIN_NAME]"
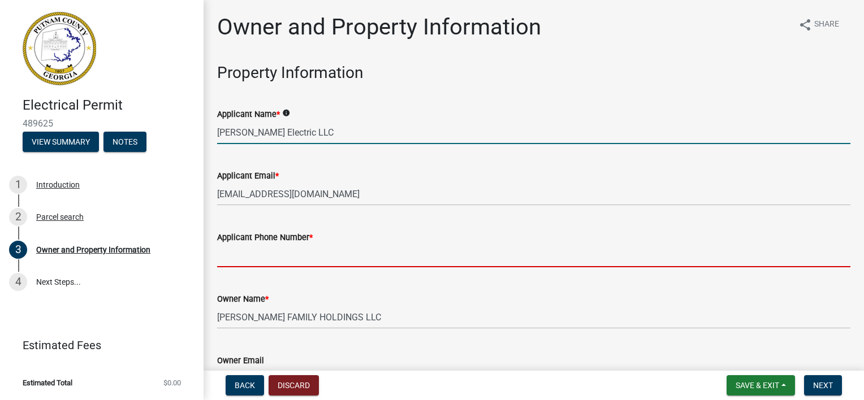
type input "7064739868"
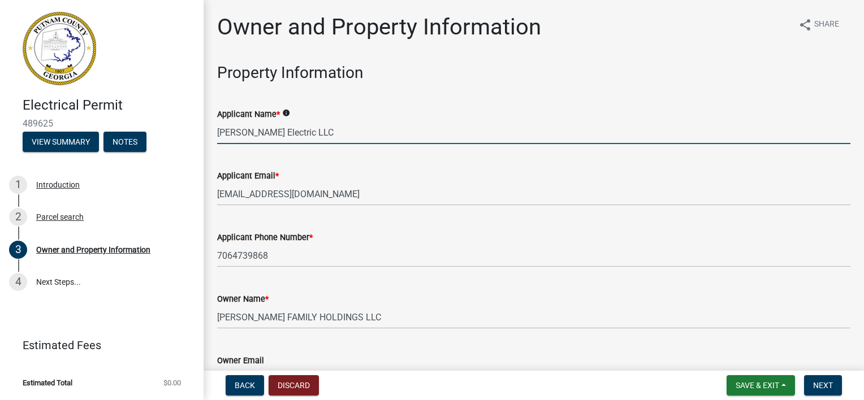
type input "Eatonton"
type input "[PERSON_NAME]"
type input "[PERSON_NAME] Electric LLC"
type input "[PHONE_NUMBER]"
type input "[STREET_ADDRESS]"
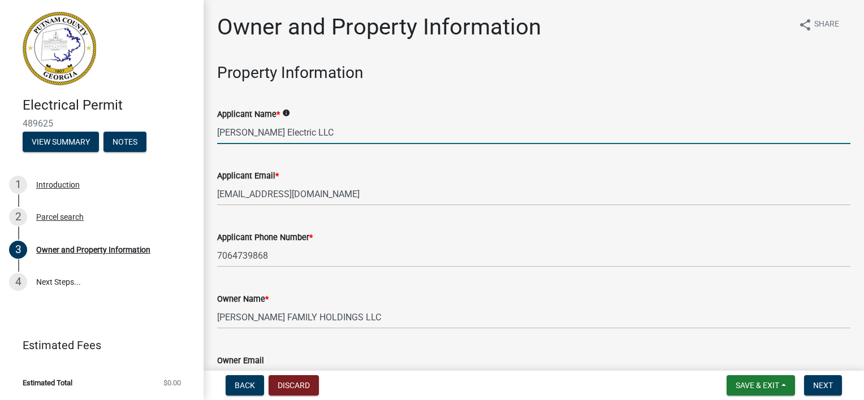
type input "Eatonton"
type input "Ga"
type input "31024"
type input "[EMAIL_ADDRESS][DOMAIN_NAME]"
type input "ErR000802"
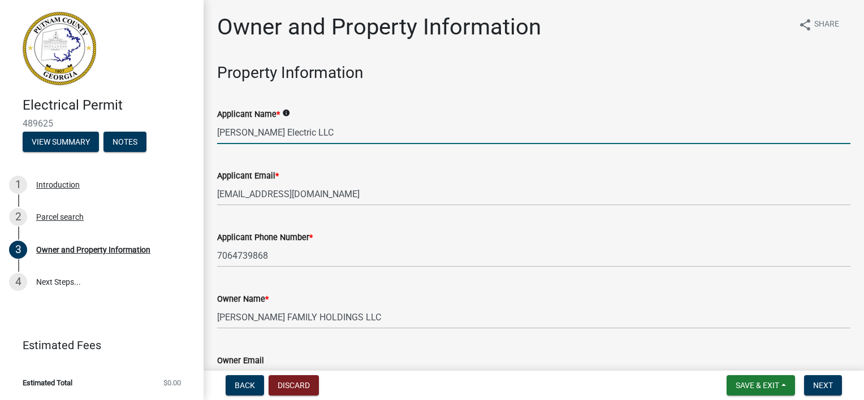
type input "[DATE]"
type input "2025-BL-10"
type input "[DATE]"
type input "[PERSON_NAME]"
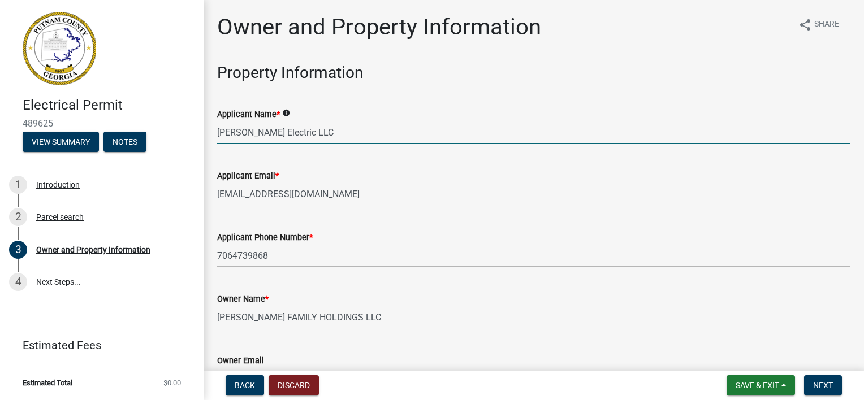
type input "7064739868"
select select "10"
select select "2025"
select select "10"
select select "2025"
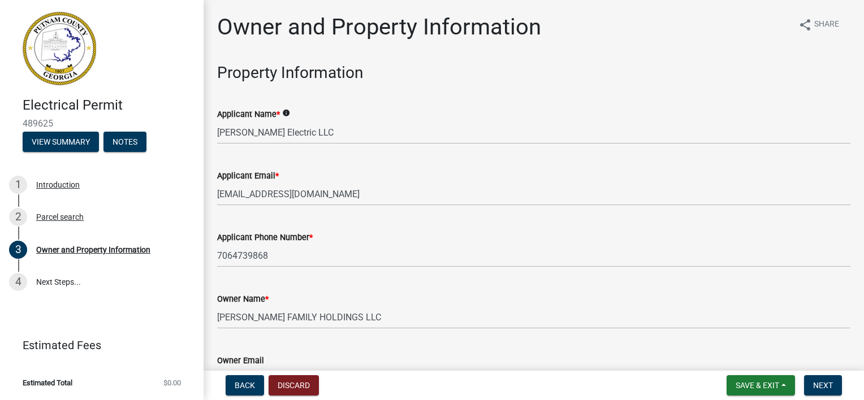
scroll to position [1391, 0]
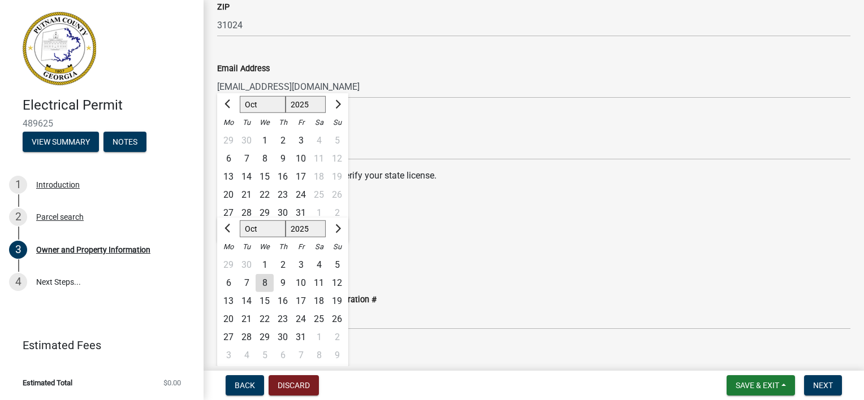
click at [492, 124] on div "State Certification #" at bounding box center [533, 130] width 633 height 14
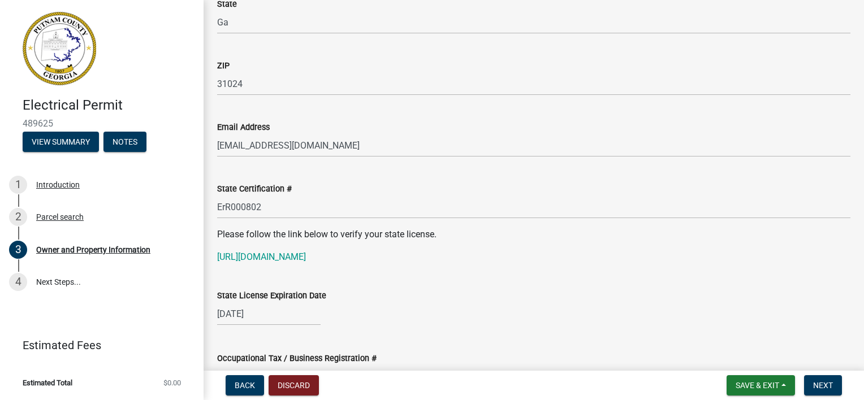
scroll to position [1357, 0]
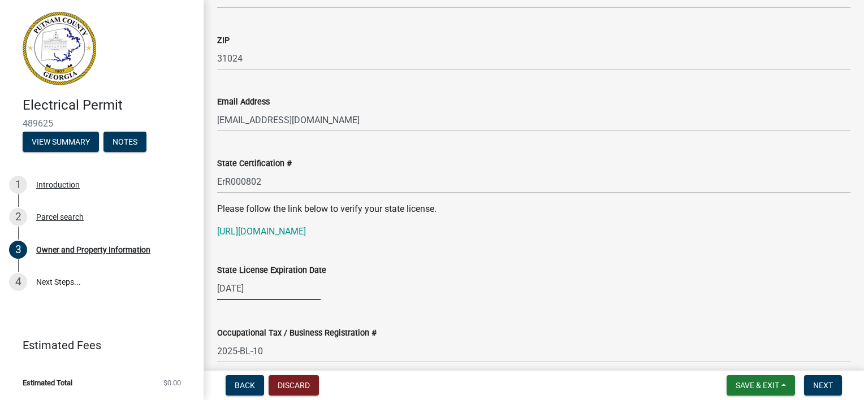
click at [283, 287] on div "[DATE]" at bounding box center [268, 288] width 103 height 23
select select "6"
select select "2025"
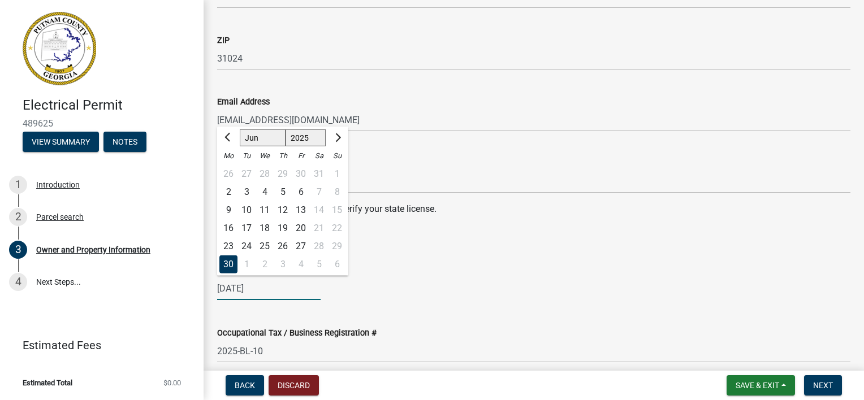
click at [281, 287] on input "[DATE]" at bounding box center [268, 288] width 103 height 23
type input "[DATE]"
click at [555, 291] on div "[DATE] Jan Feb Mar Apr May Jun [DATE] Aug Sep Oct Nov [DATE] 1526 1527 1528 152…" at bounding box center [533, 288] width 633 height 23
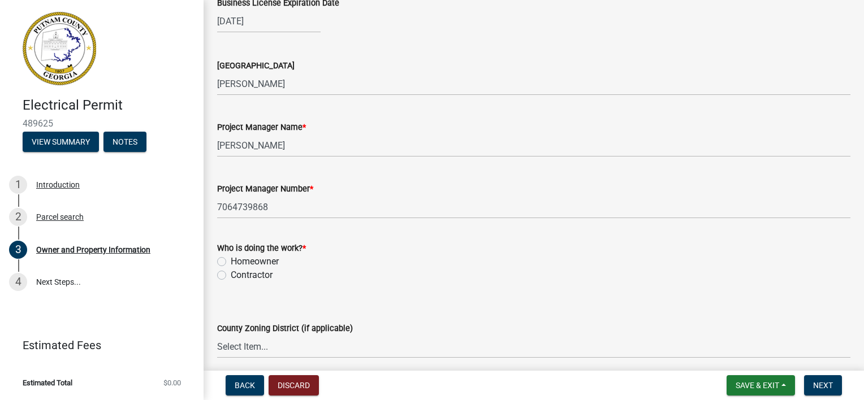
scroll to position [1753, 0]
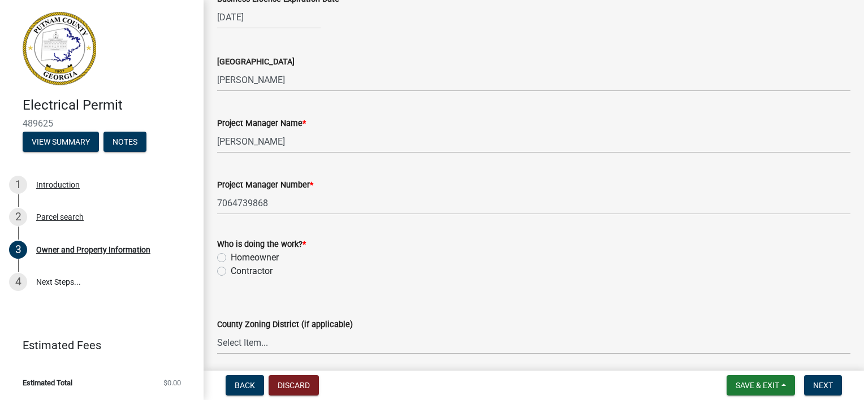
click at [231, 269] on label "Contractor" at bounding box center [252, 272] width 42 height 14
click at [231, 269] on input "Contractor" at bounding box center [234, 268] width 7 height 7
radio input "true"
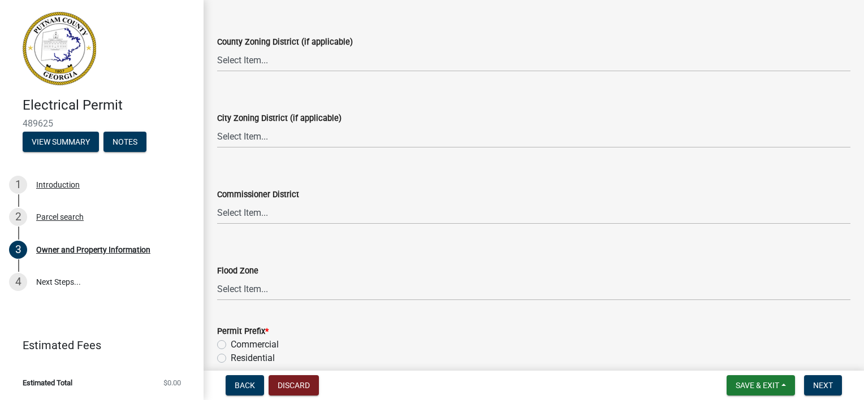
scroll to position [2089, 0]
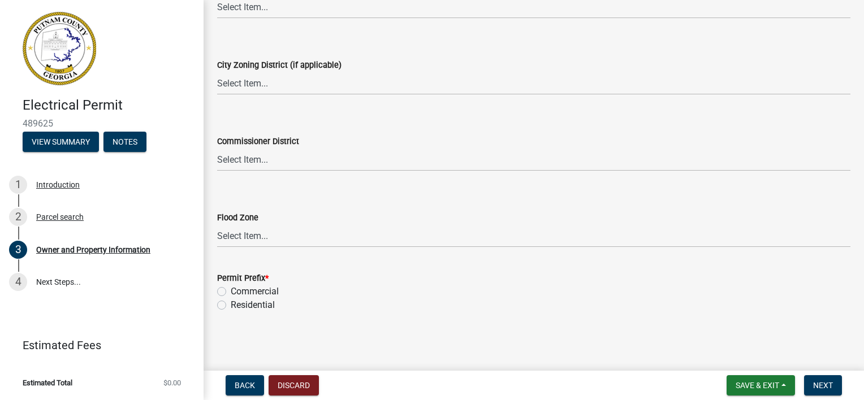
click at [231, 289] on label "Commercial" at bounding box center [255, 292] width 48 height 14
click at [231, 289] on input "Commercial" at bounding box center [234, 288] width 7 height 7
radio input "true"
click at [814, 385] on span "Next" at bounding box center [823, 385] width 20 height 9
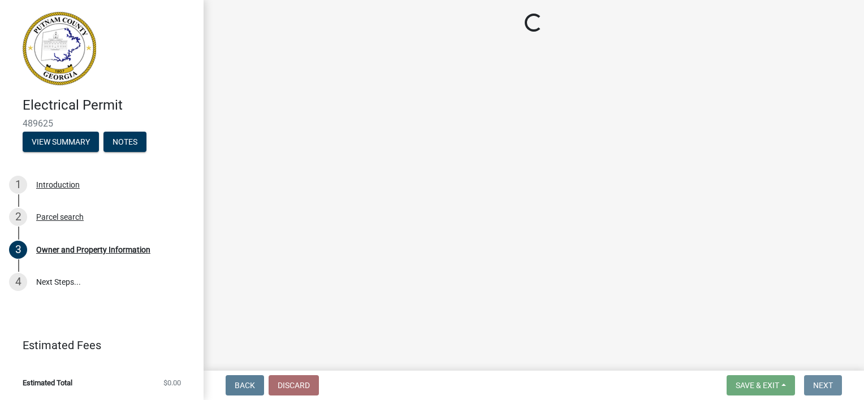
scroll to position [0, 0]
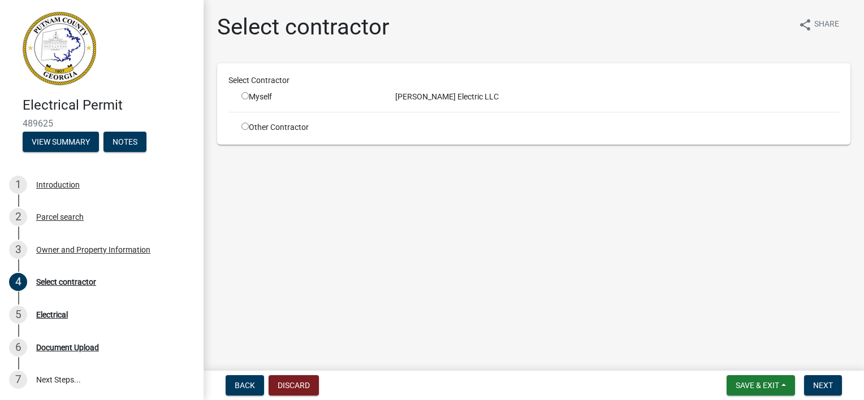
click at [243, 97] on input "radio" at bounding box center [244, 95] width 7 height 7
radio input "true"
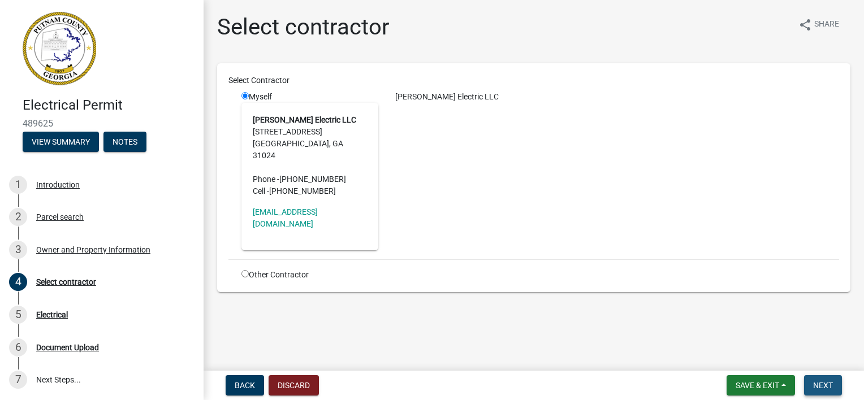
click at [818, 385] on span "Next" at bounding box center [823, 385] width 20 height 9
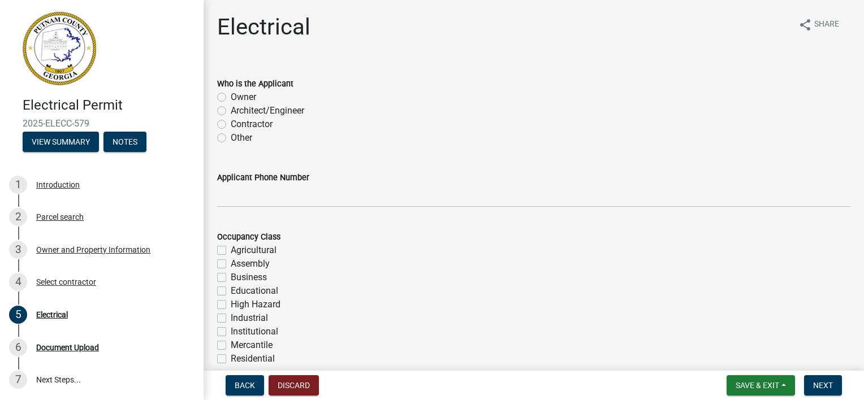
click at [231, 126] on label "Contractor" at bounding box center [252, 125] width 42 height 14
click at [231, 125] on input "Contractor" at bounding box center [234, 121] width 7 height 7
radio input "true"
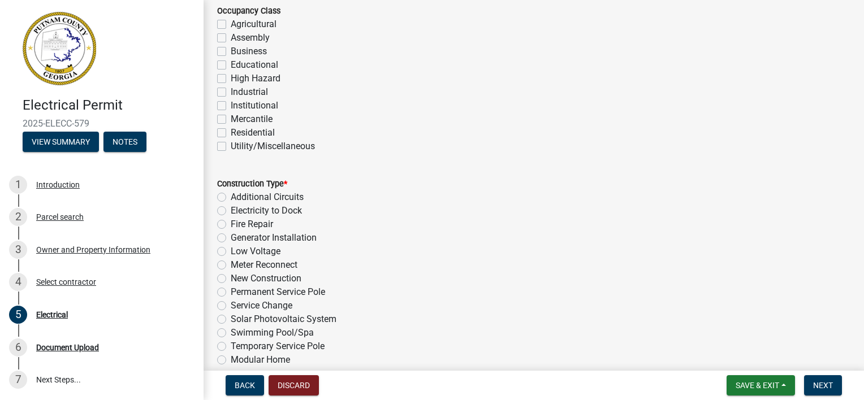
scroll to position [283, 0]
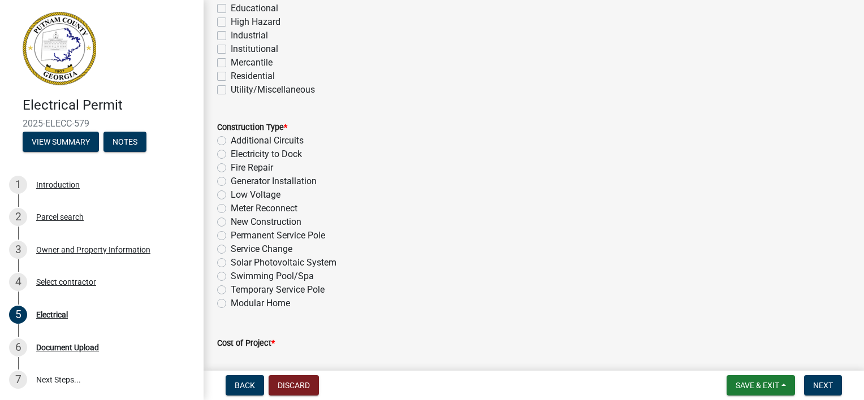
click at [231, 235] on label "Permanent Service Pole" at bounding box center [278, 236] width 94 height 14
click at [231, 235] on input "Permanent Service Pole" at bounding box center [234, 232] width 7 height 7
radio input "true"
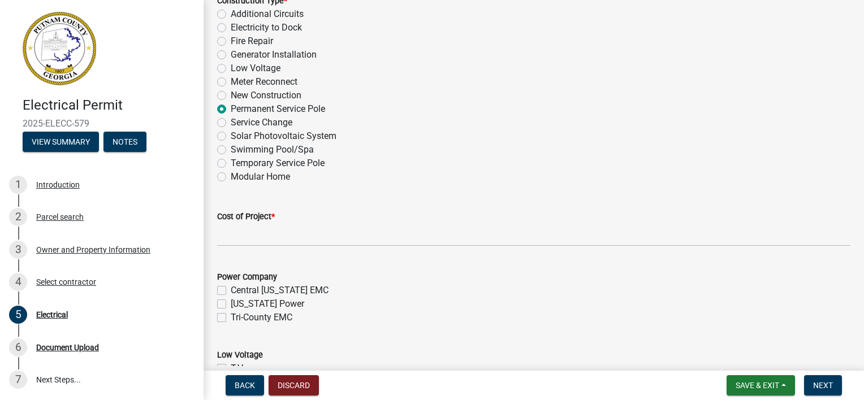
scroll to position [452, 0]
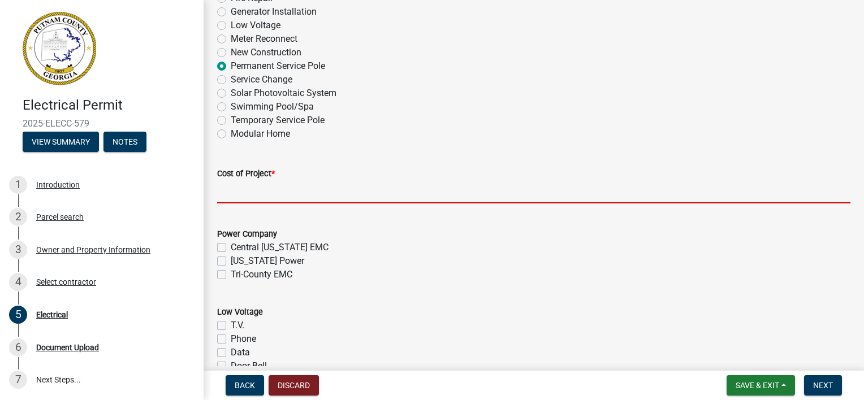
click at [311, 189] on input "text" at bounding box center [533, 191] width 633 height 23
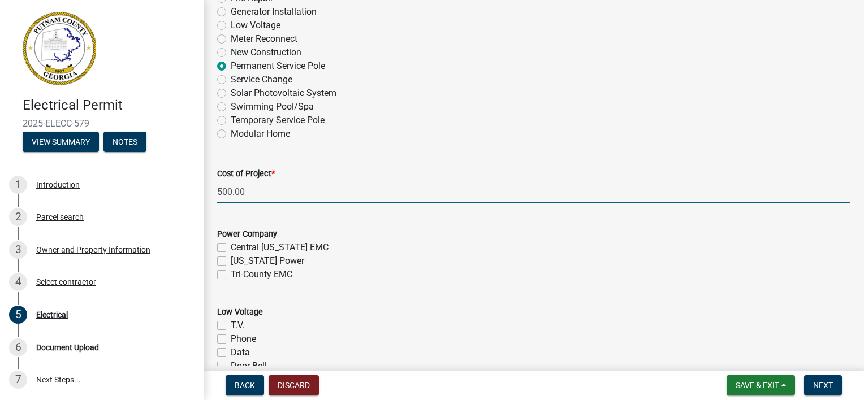
type input "500"
click at [226, 276] on div "Tri-County EMC" at bounding box center [533, 275] width 633 height 14
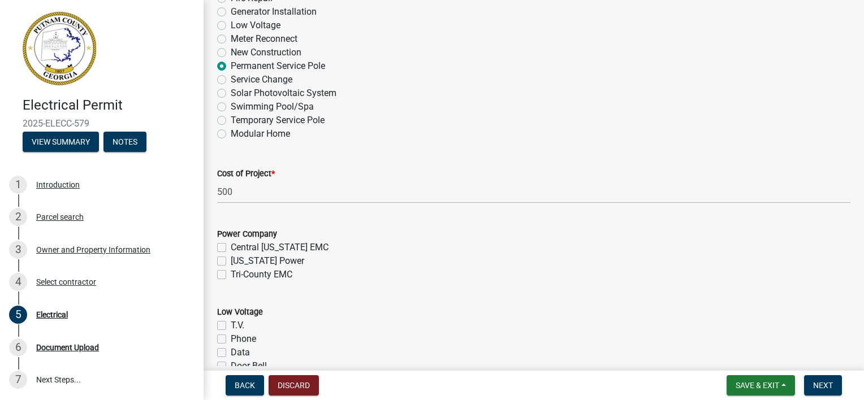
click at [231, 277] on label "Tri-County EMC" at bounding box center [262, 275] width 62 height 14
click at [231, 275] on input "Tri-County EMC" at bounding box center [234, 271] width 7 height 7
checkbox input "true"
checkbox input "false"
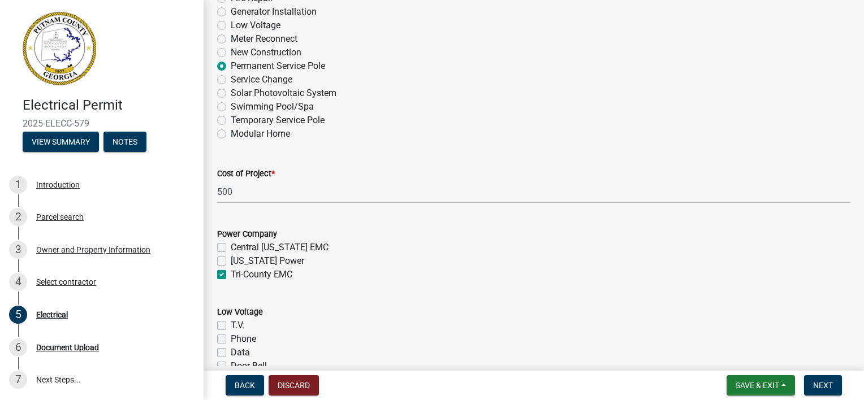
checkbox input "true"
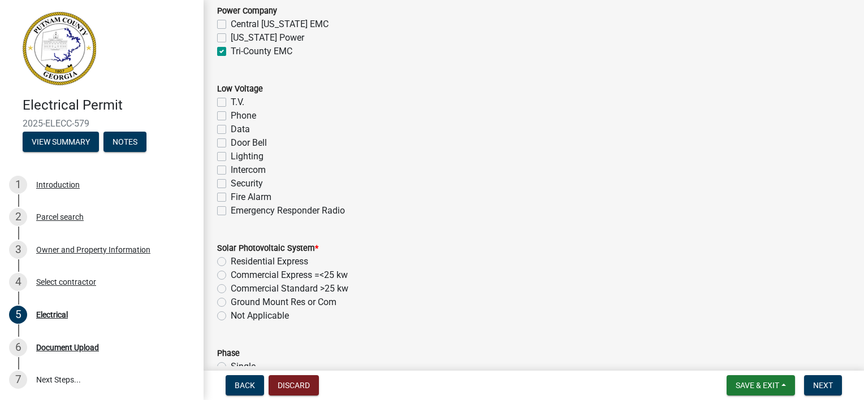
scroll to position [679, 0]
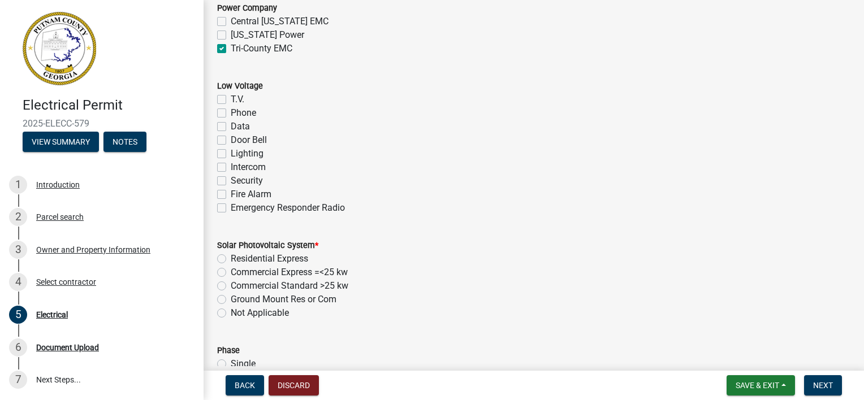
click at [231, 312] on label "Not Applicable" at bounding box center [260, 314] width 58 height 14
click at [231, 312] on input "Not Applicable" at bounding box center [234, 310] width 7 height 7
radio input "true"
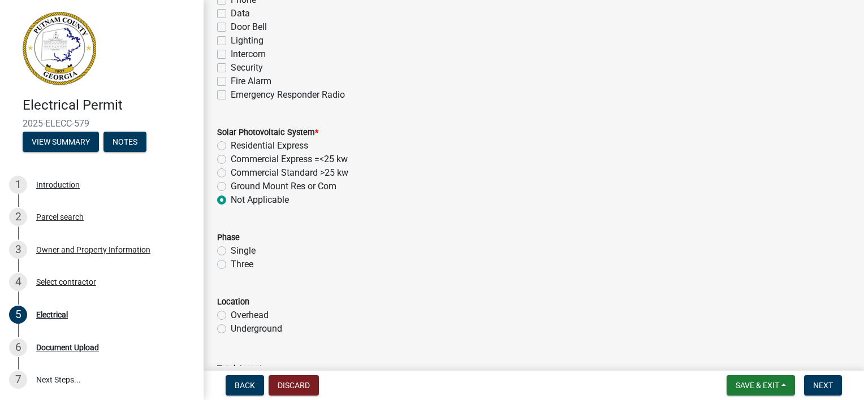
scroll to position [848, 0]
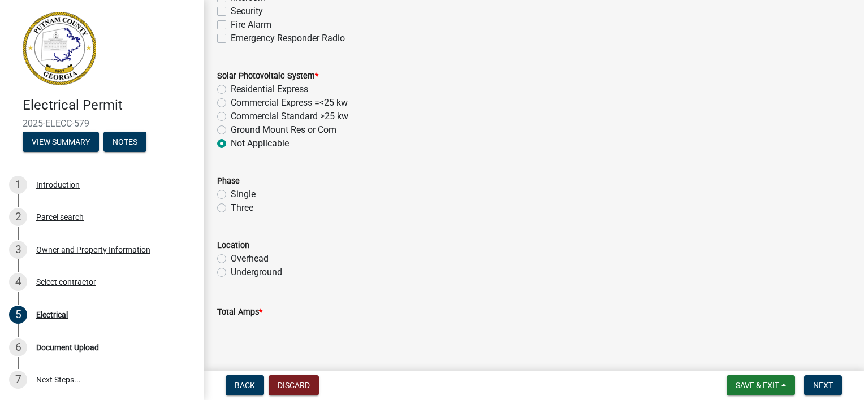
click at [231, 260] on label "Overhead" at bounding box center [250, 259] width 38 height 14
click at [231, 260] on input "Overhead" at bounding box center [234, 255] width 7 height 7
radio input "true"
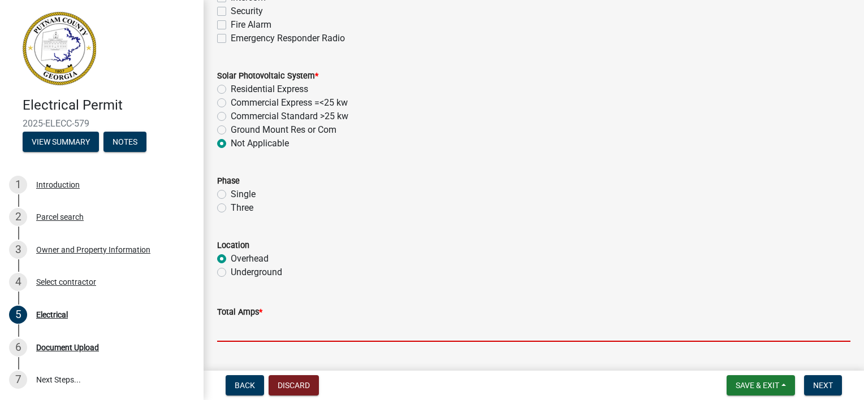
click at [245, 327] on input "text" at bounding box center [533, 330] width 633 height 23
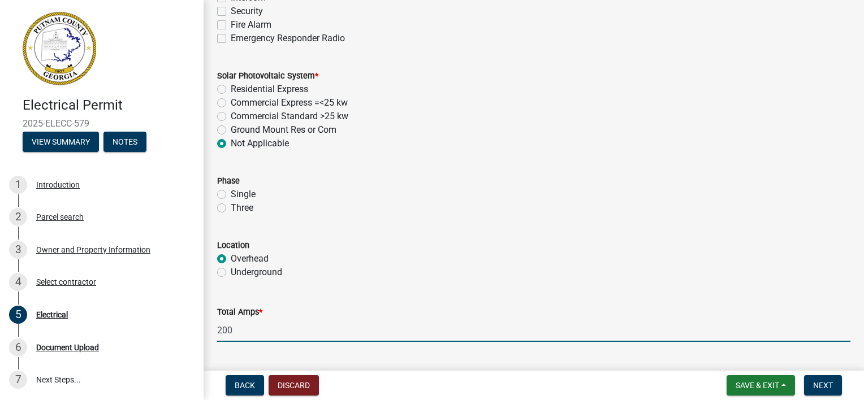
type input "200"
click at [361, 279] on wm-data-entity-input "Location Overhead Underground" at bounding box center [533, 257] width 633 height 64
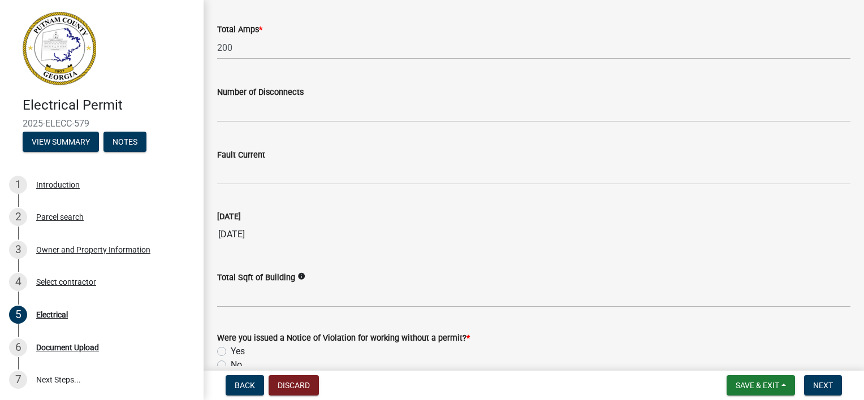
scroll to position [1190, 0]
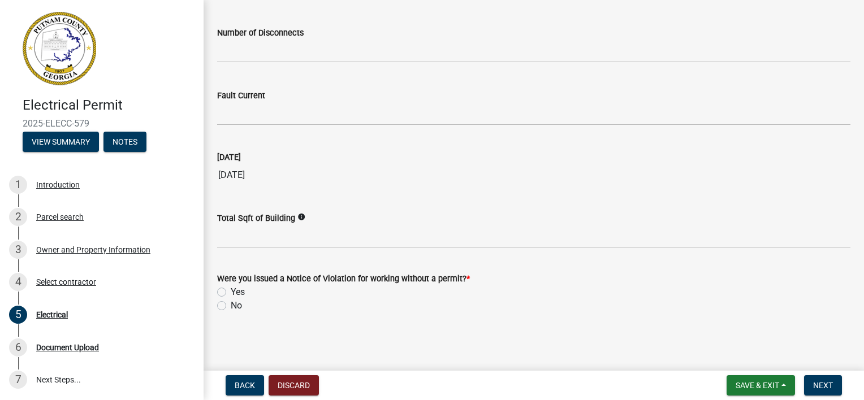
click at [231, 305] on label "No" at bounding box center [236, 306] width 11 height 14
click at [231, 305] on input "No" at bounding box center [234, 302] width 7 height 7
radio input "true"
click at [810, 391] on button "Next" at bounding box center [823, 386] width 38 height 20
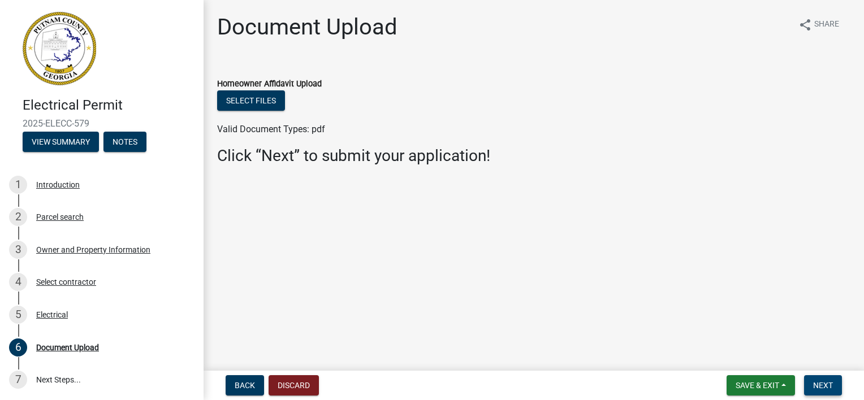
click at [810, 381] on button "Next" at bounding box center [823, 386] width 38 height 20
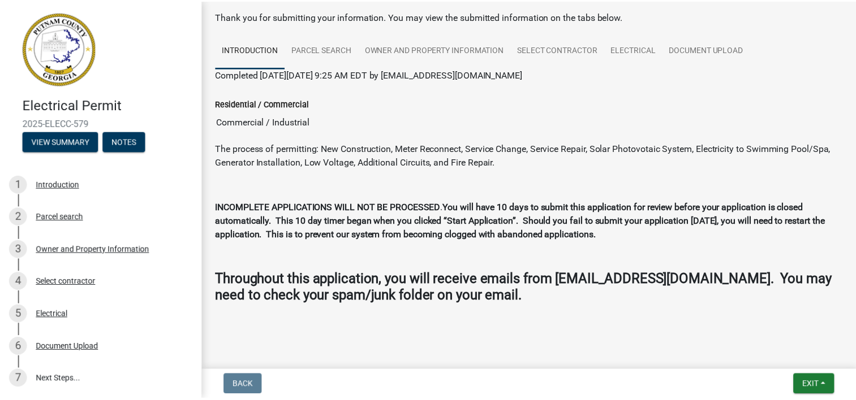
scroll to position [58, 0]
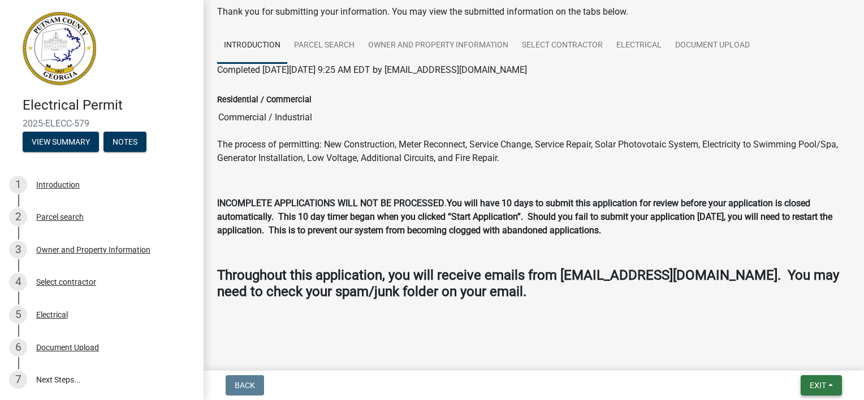
click at [829, 382] on button "Exit" at bounding box center [821, 386] width 41 height 20
click at [810, 359] on button "Save & Exit" at bounding box center [797, 356] width 90 height 27
